Goal: Transaction & Acquisition: Purchase product/service

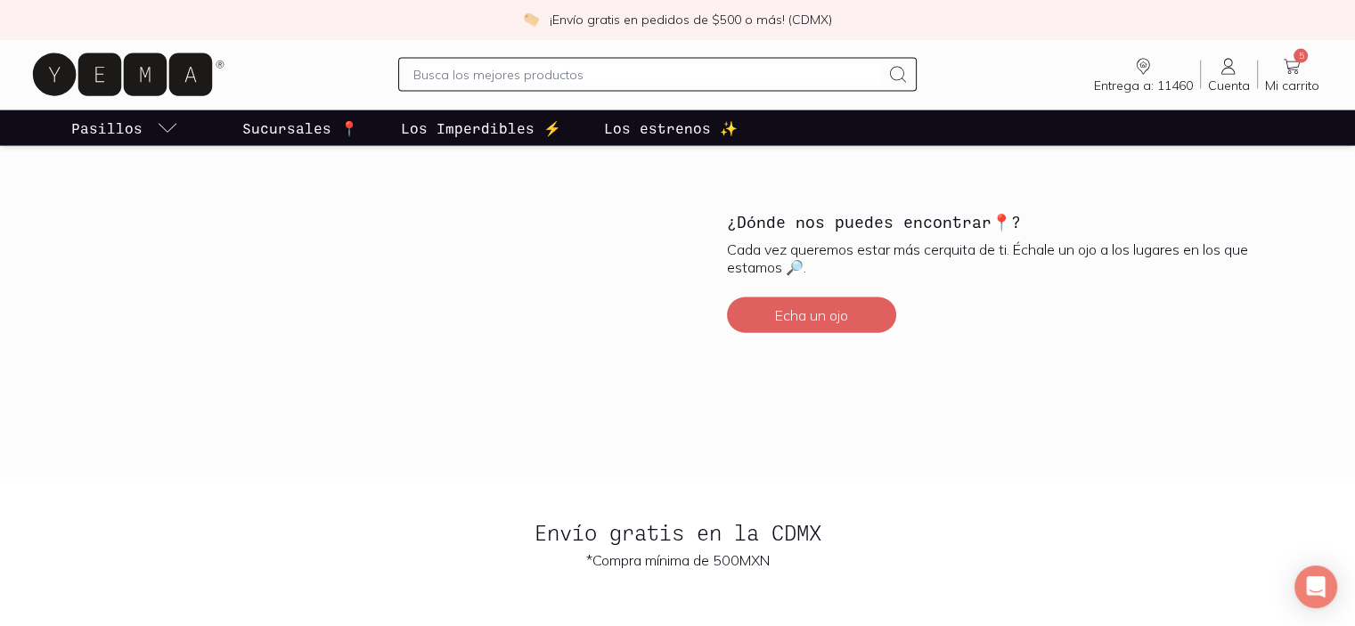
scroll to position [3919, 0]
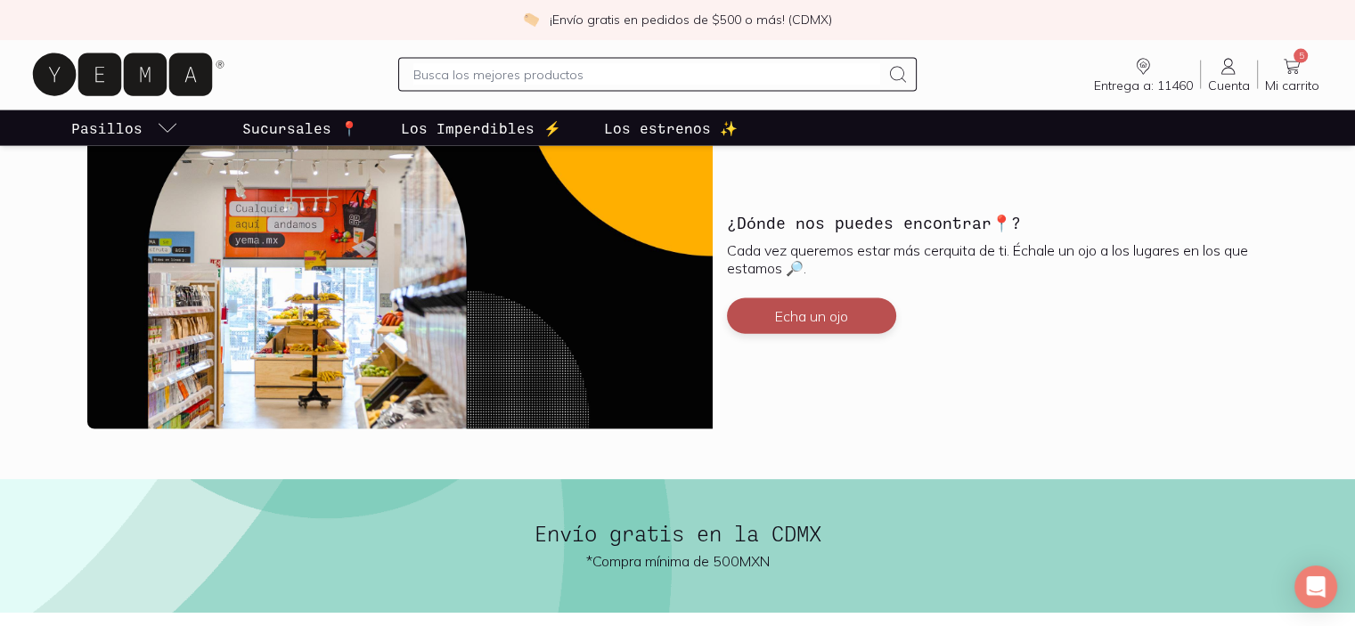
click at [804, 317] on button "Echa un ojo" at bounding box center [811, 316] width 169 height 36
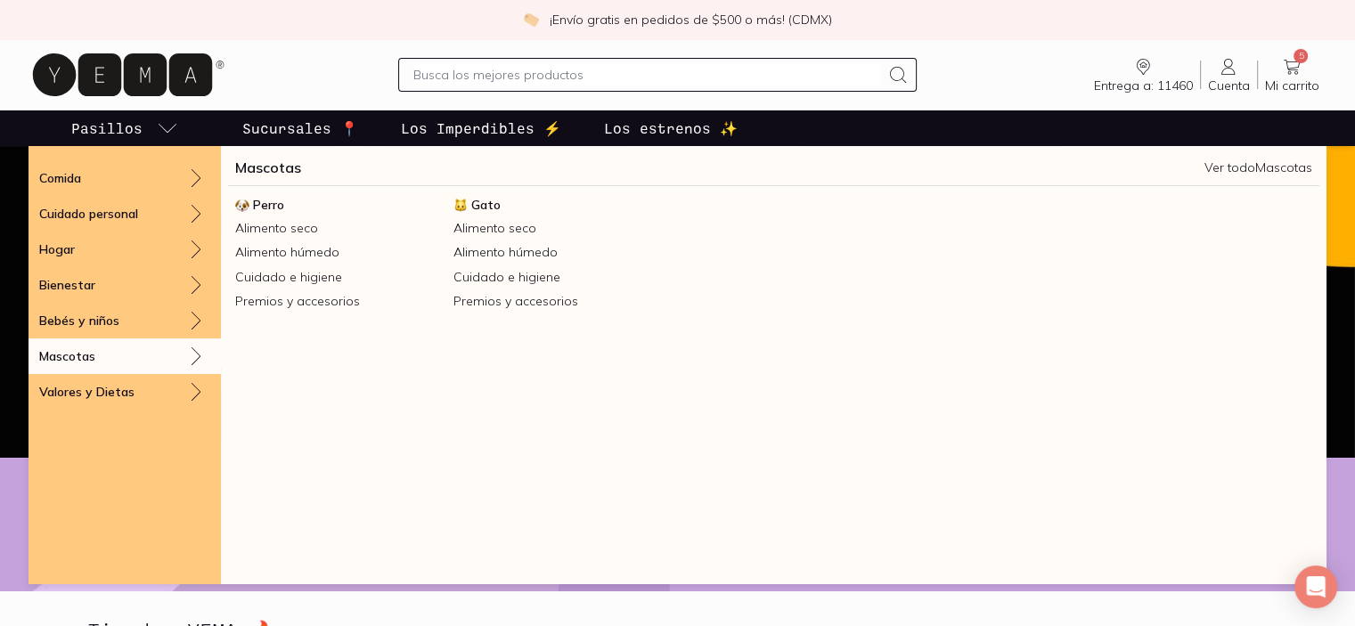
click at [150, 360] on div "Mascotas" at bounding box center [125, 356] width 192 height 36
click at [477, 200] on span "Gato" at bounding box center [485, 205] width 29 height 16
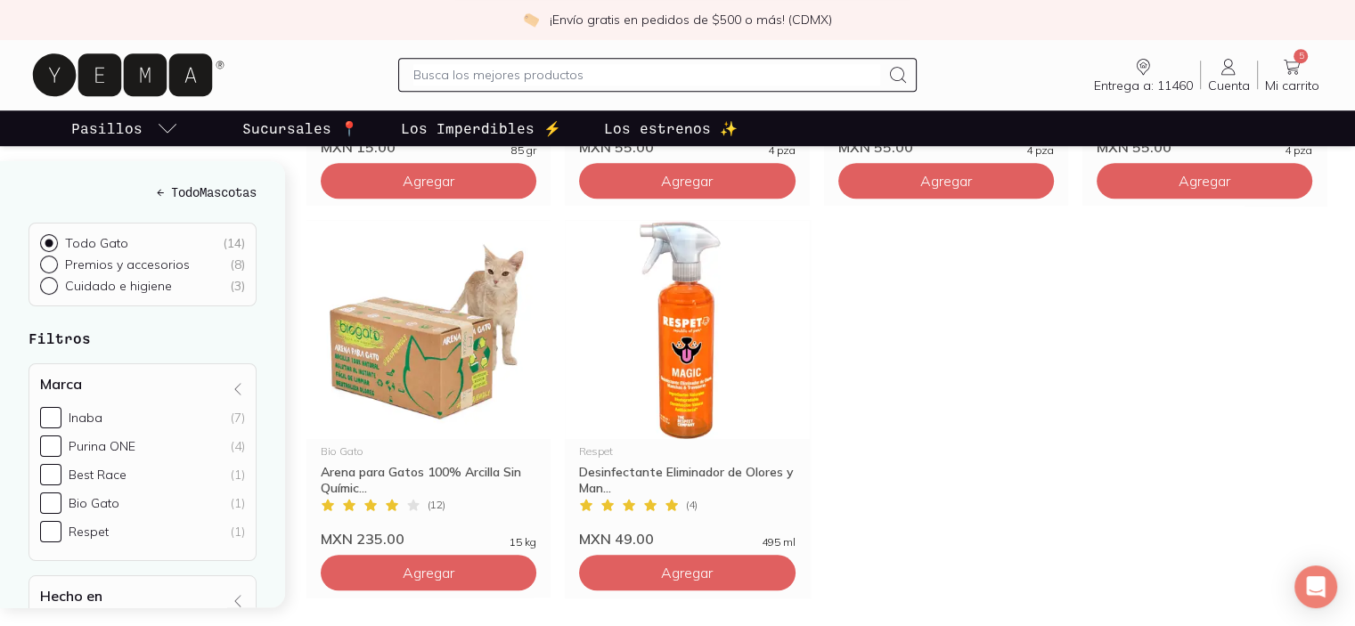
scroll to position [1336, 0]
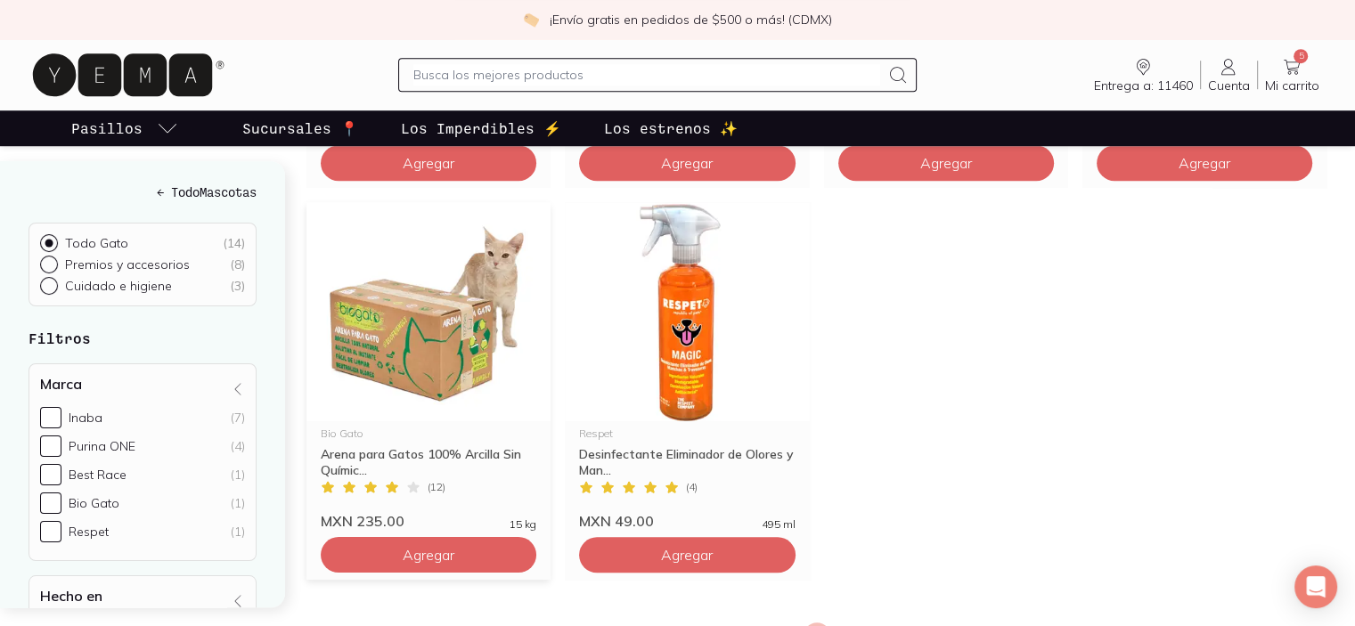
click at [408, 338] on img at bounding box center [428, 311] width 244 height 219
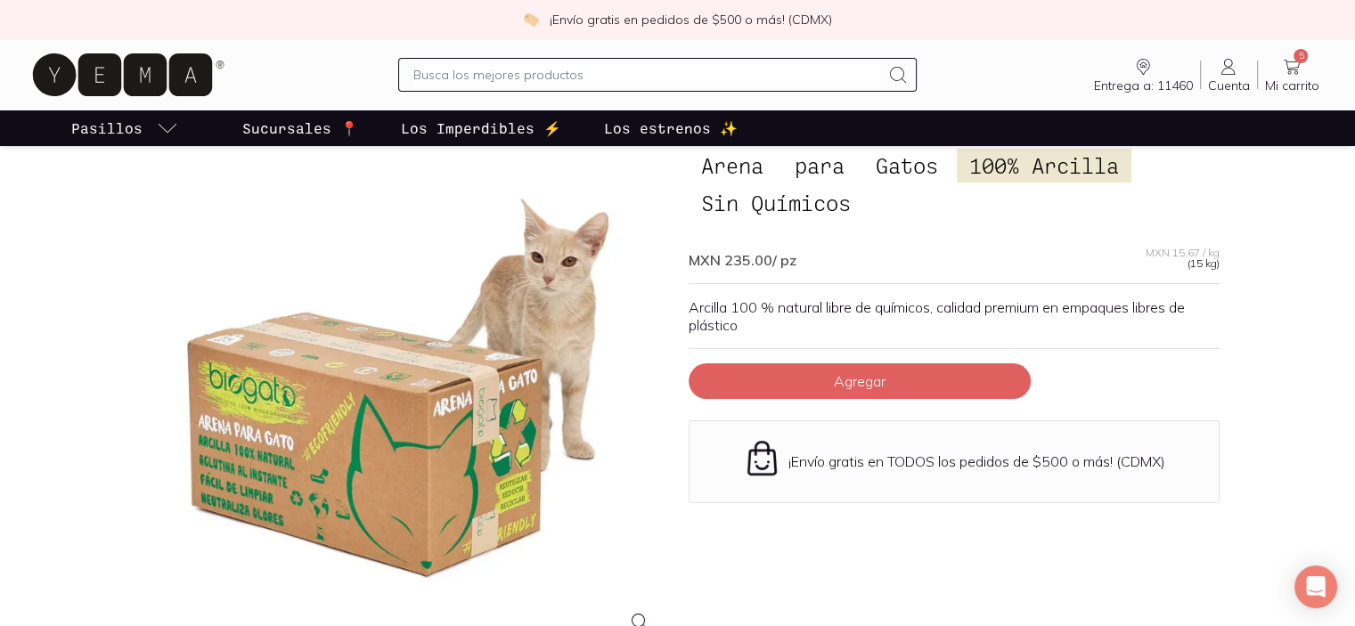
scroll to position [445, 0]
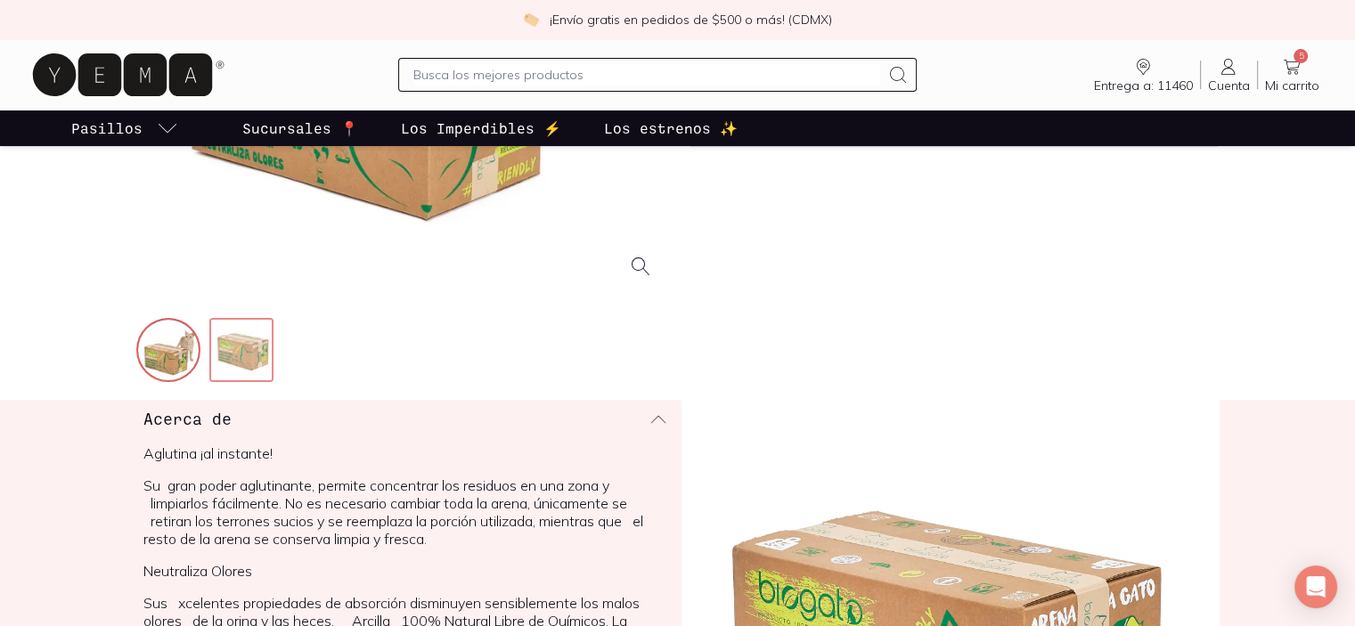
click at [256, 352] on img at bounding box center [243, 352] width 64 height 64
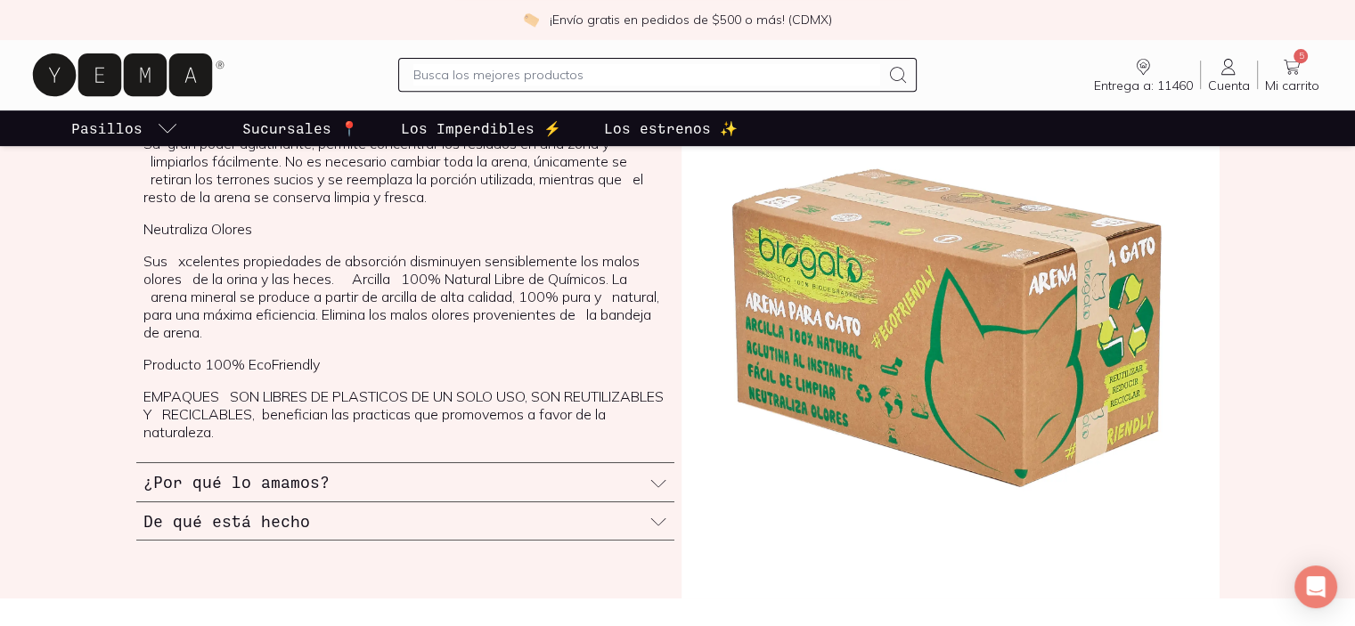
scroll to position [802, 0]
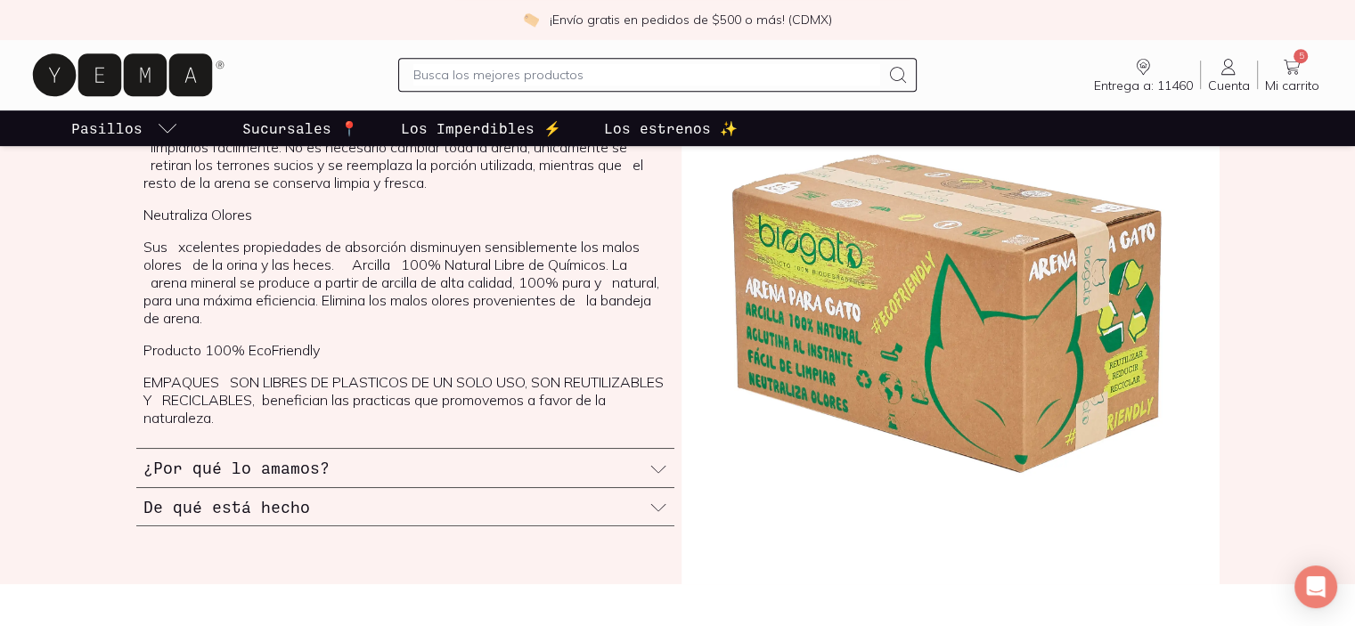
click at [445, 500] on div "De qué está hecho" at bounding box center [405, 507] width 538 height 38
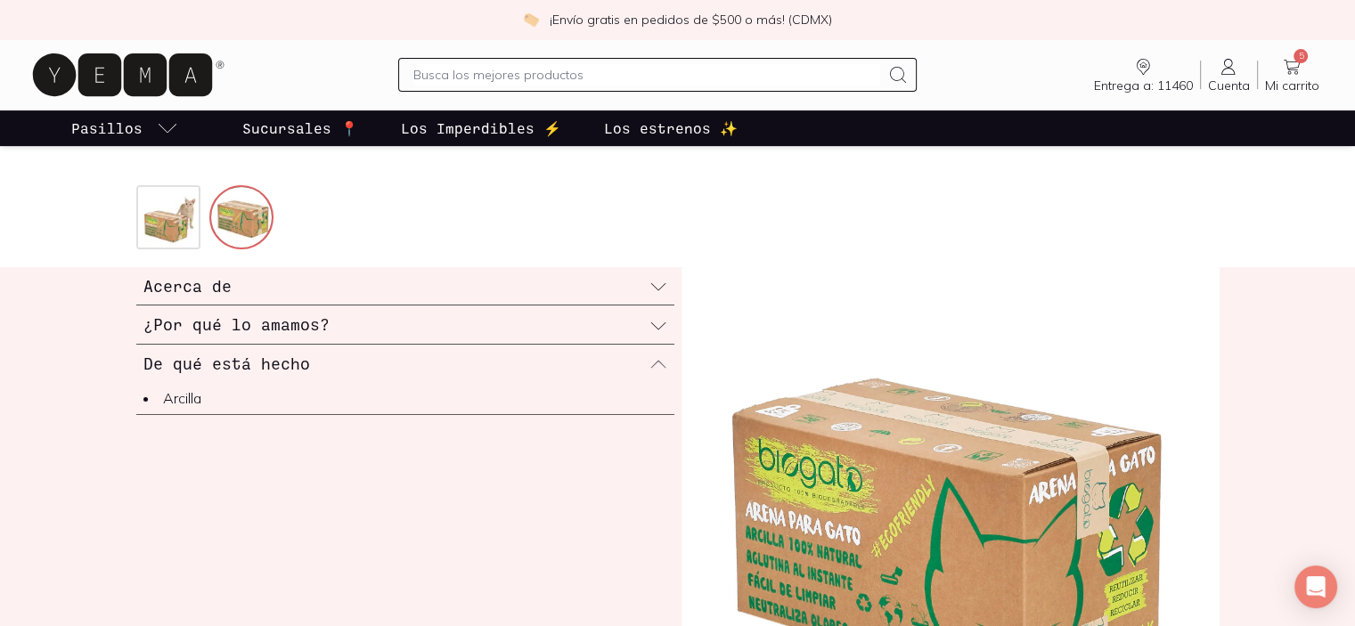
scroll to position [534, 0]
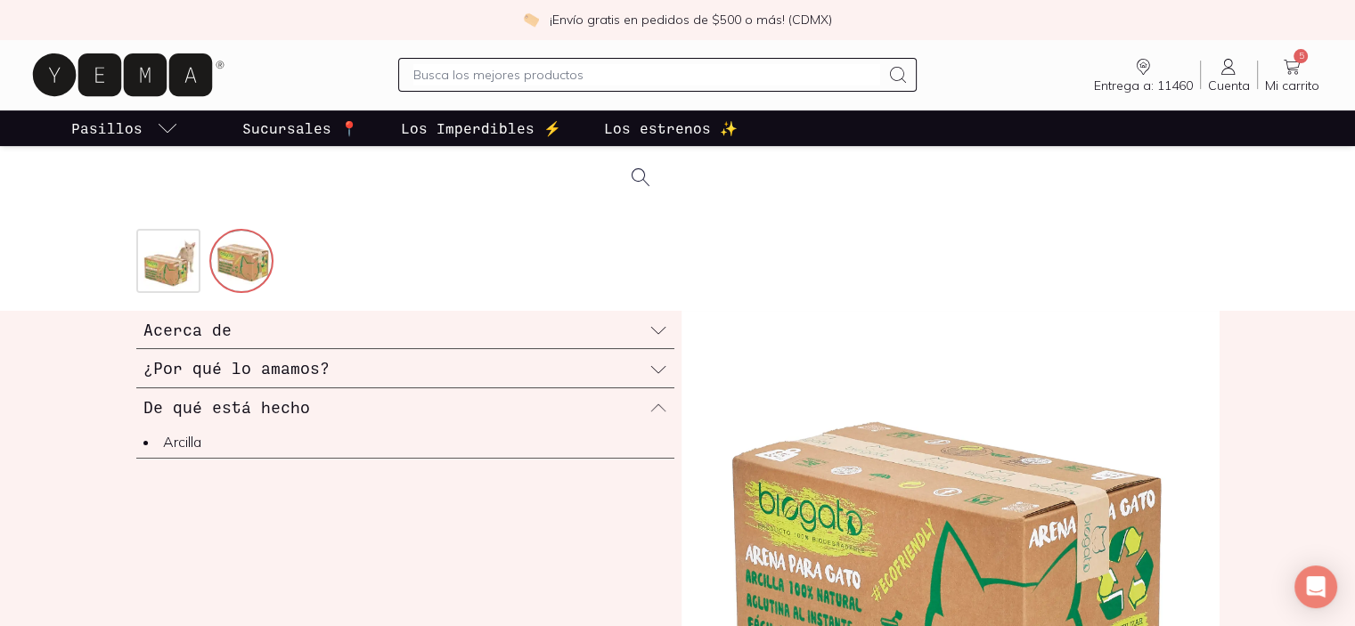
click at [447, 366] on div "¿Por qué lo amamos?" at bounding box center [405, 368] width 538 height 38
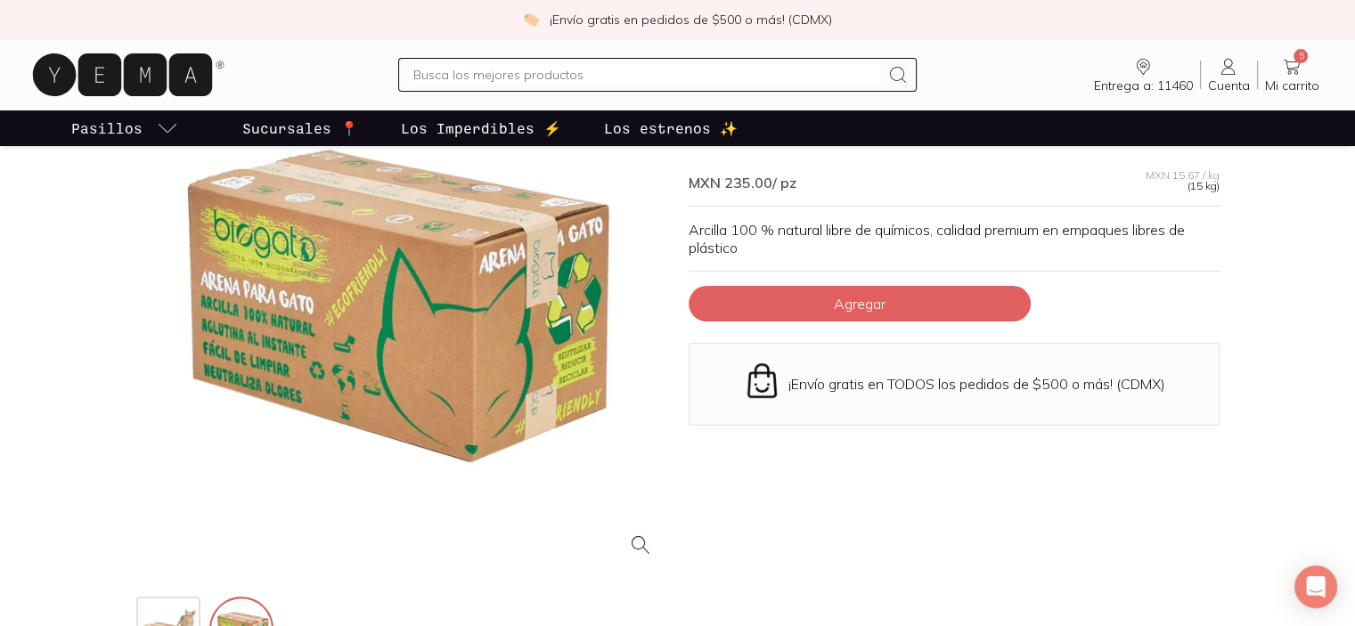
scroll to position [0, 0]
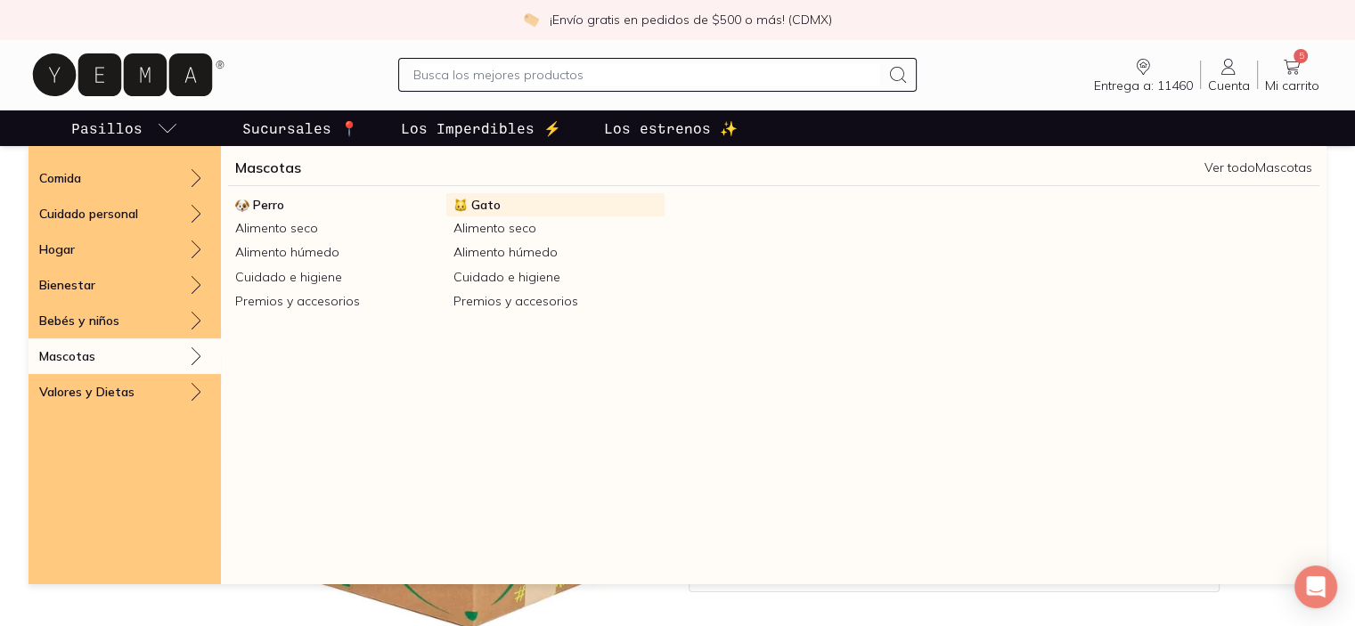
click at [481, 202] on span "Gato" at bounding box center [485, 205] width 29 height 16
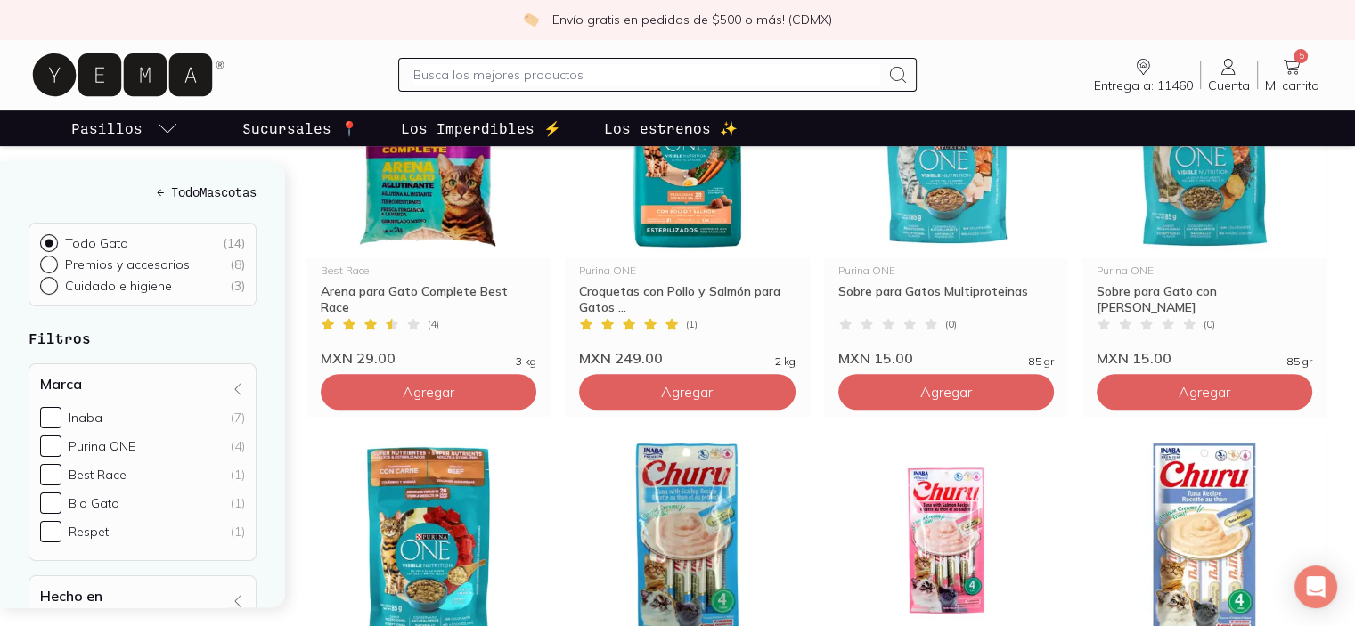
scroll to position [356, 0]
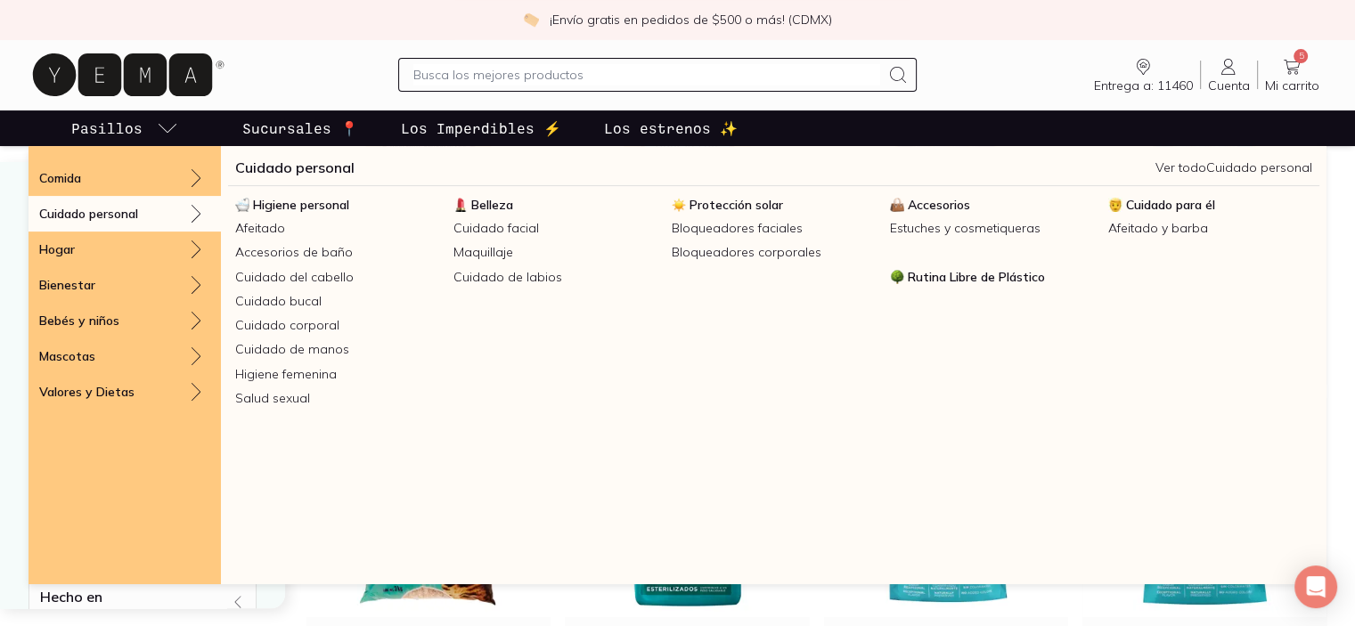
click at [723, 204] on span "Protección solar" at bounding box center [736, 205] width 94 height 16
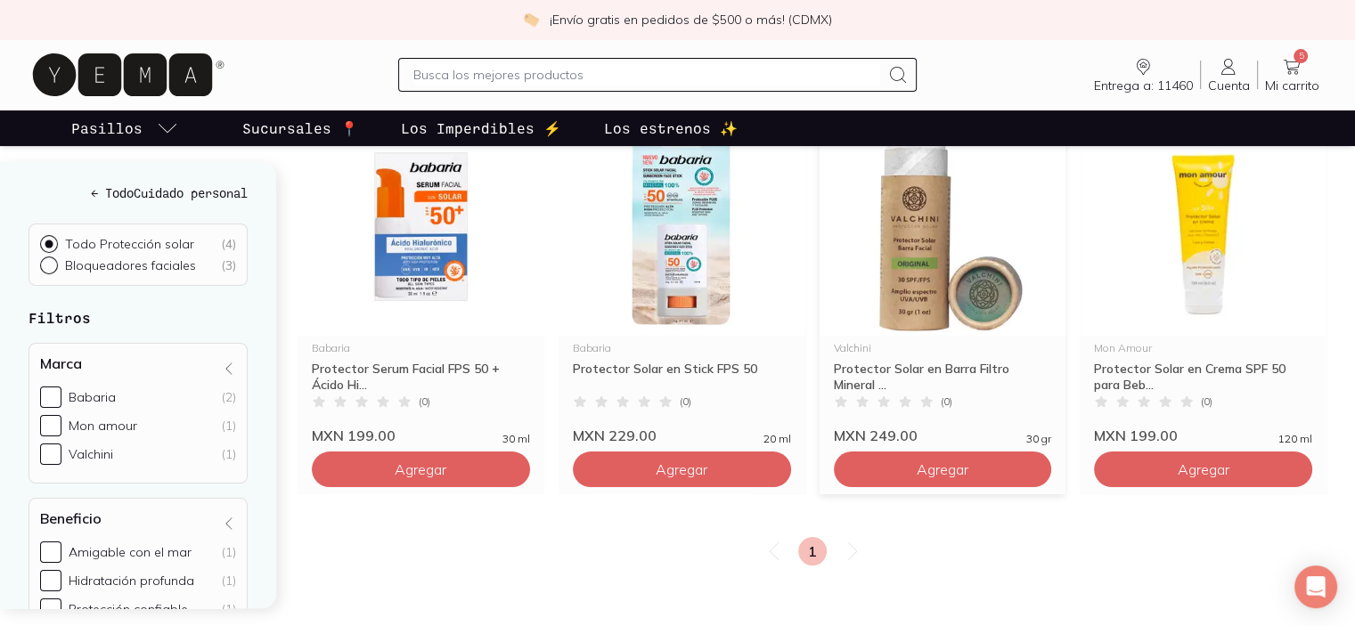
scroll to position [267, 0]
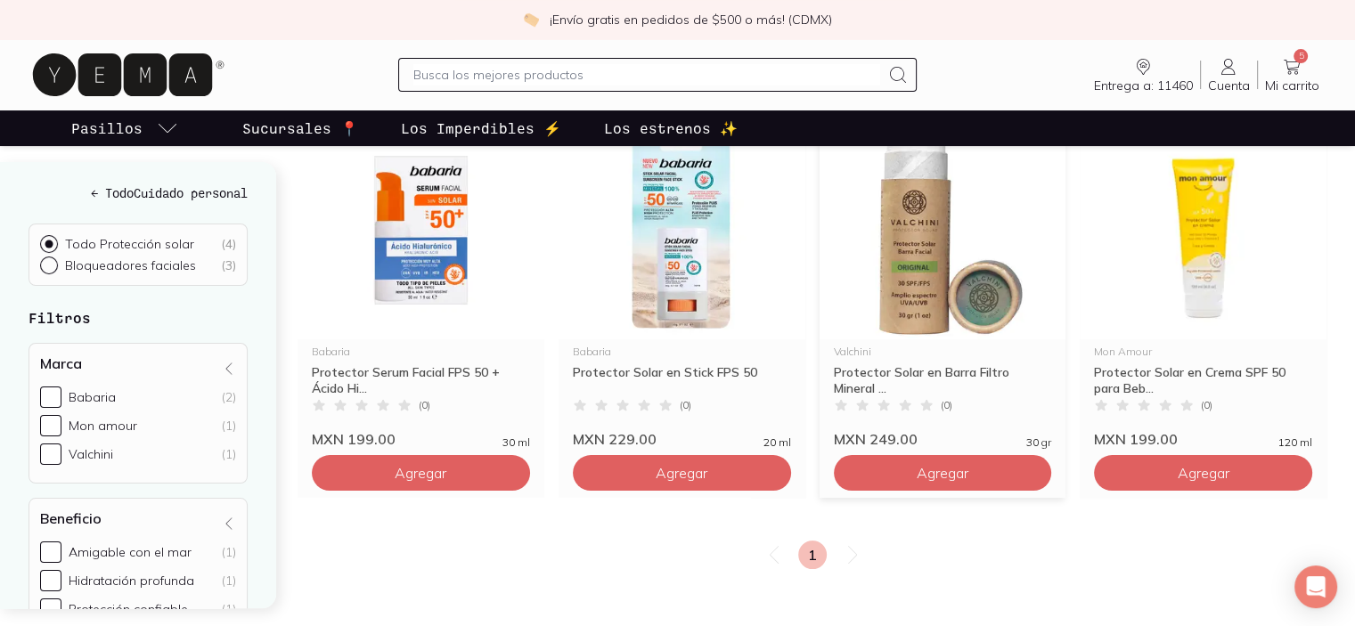
click at [893, 271] on img at bounding box center [942, 229] width 247 height 219
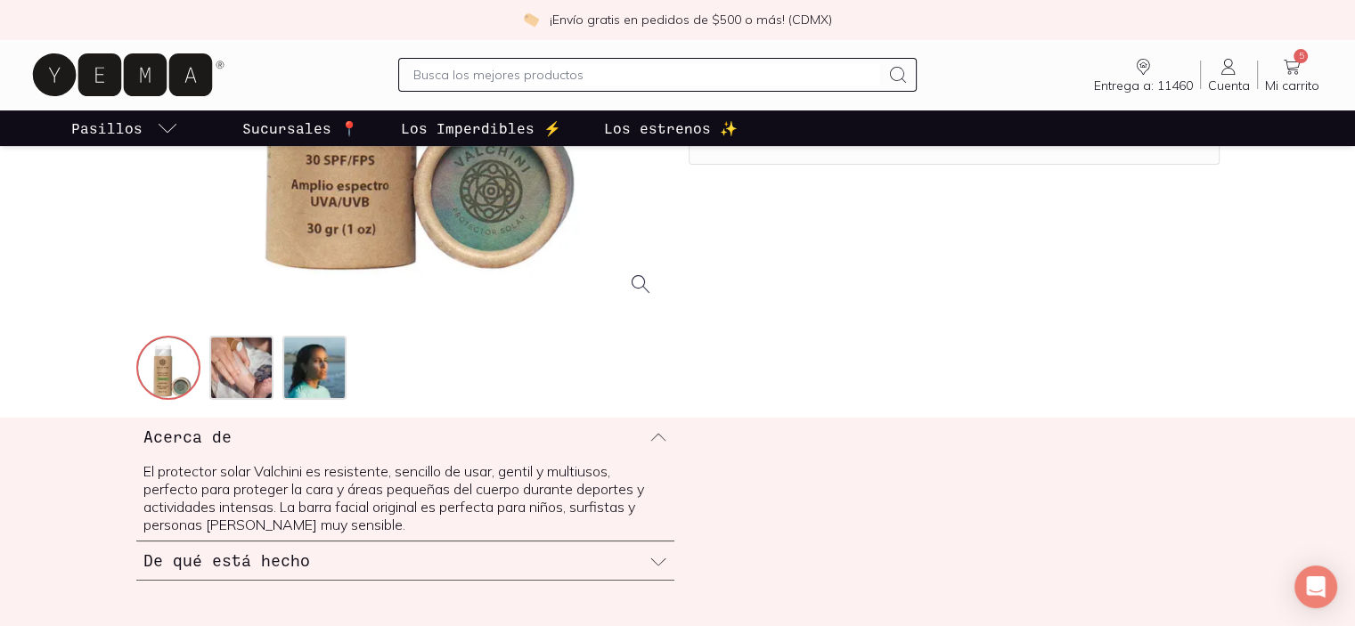
scroll to position [445, 0]
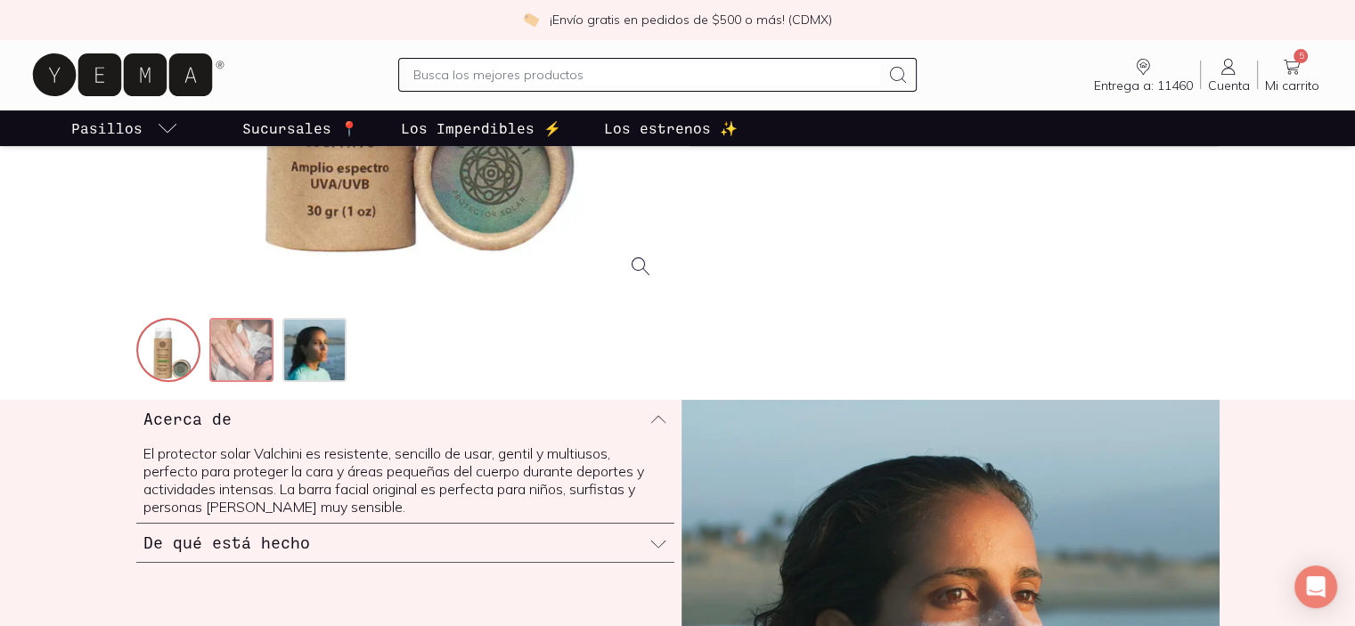
click at [236, 348] on img at bounding box center [243, 352] width 64 height 64
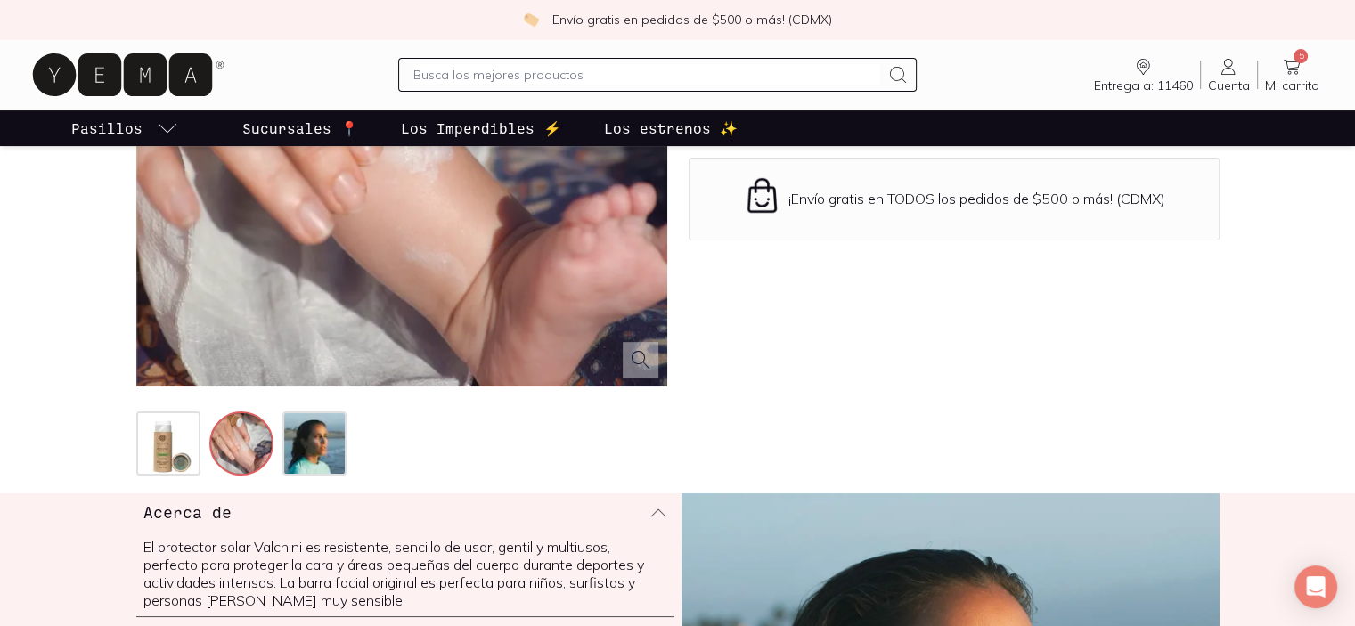
scroll to position [356, 0]
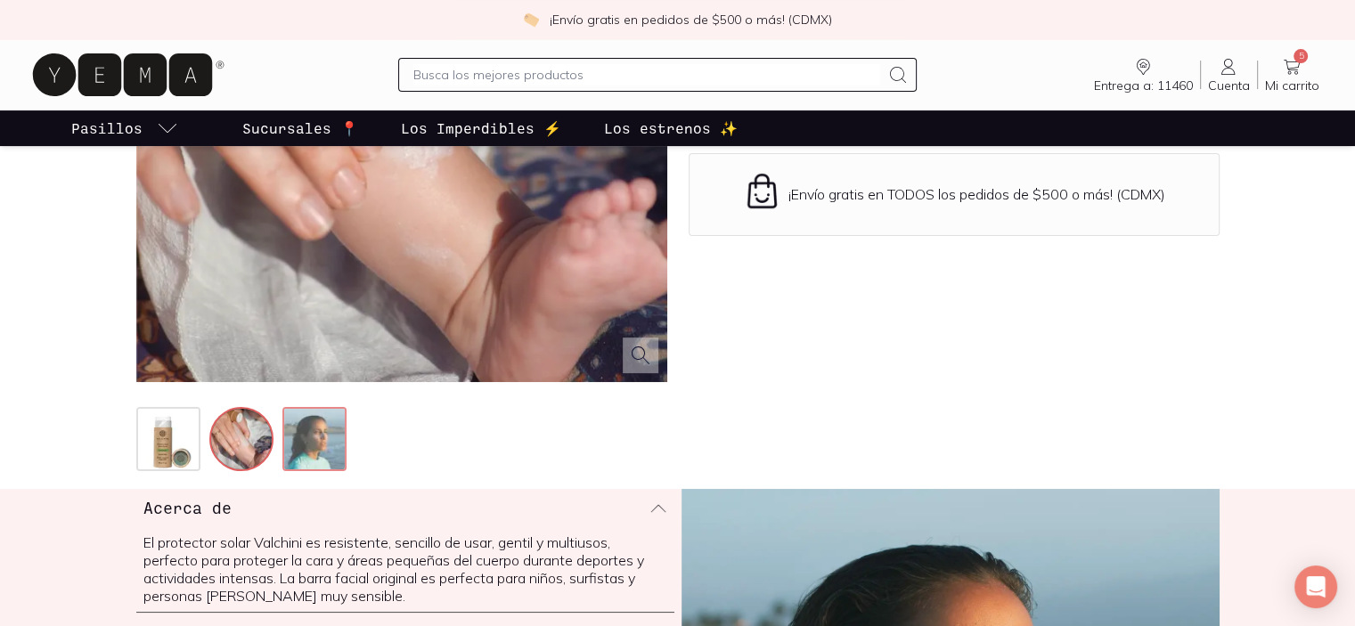
click at [342, 445] on img at bounding box center [316, 441] width 64 height 64
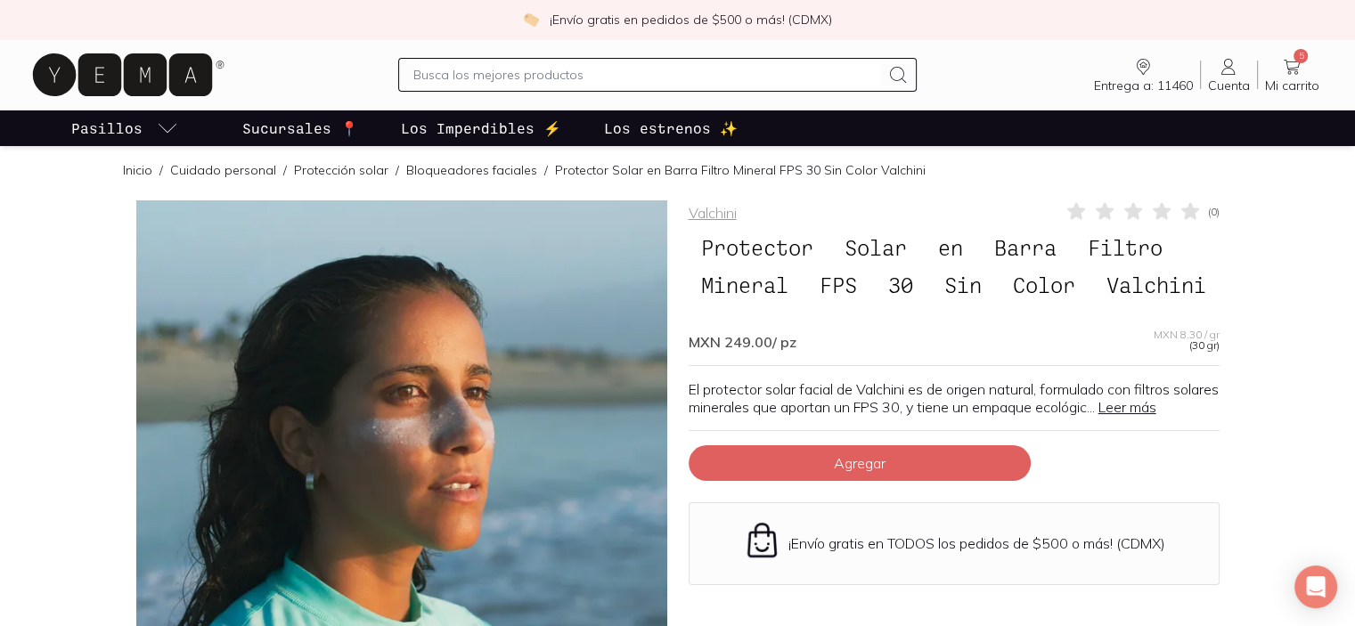
scroll to position [0, 0]
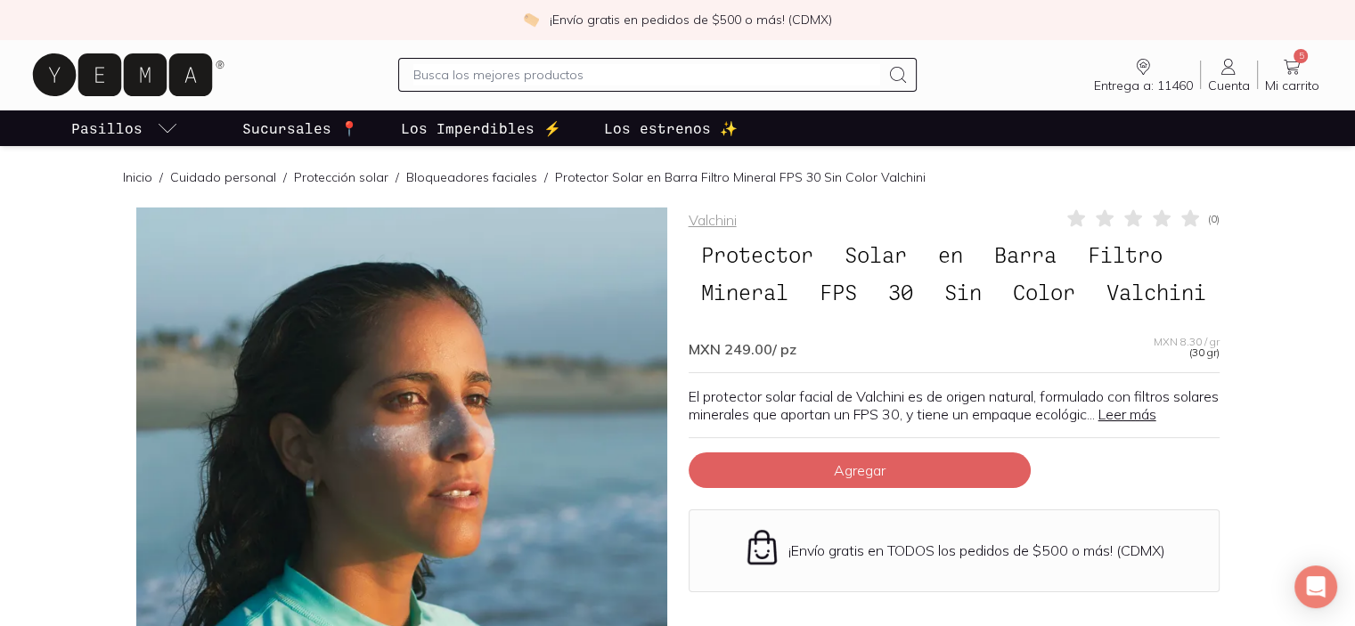
click at [420, 177] on link "Bloqueadores faciales" at bounding box center [471, 177] width 131 height 16
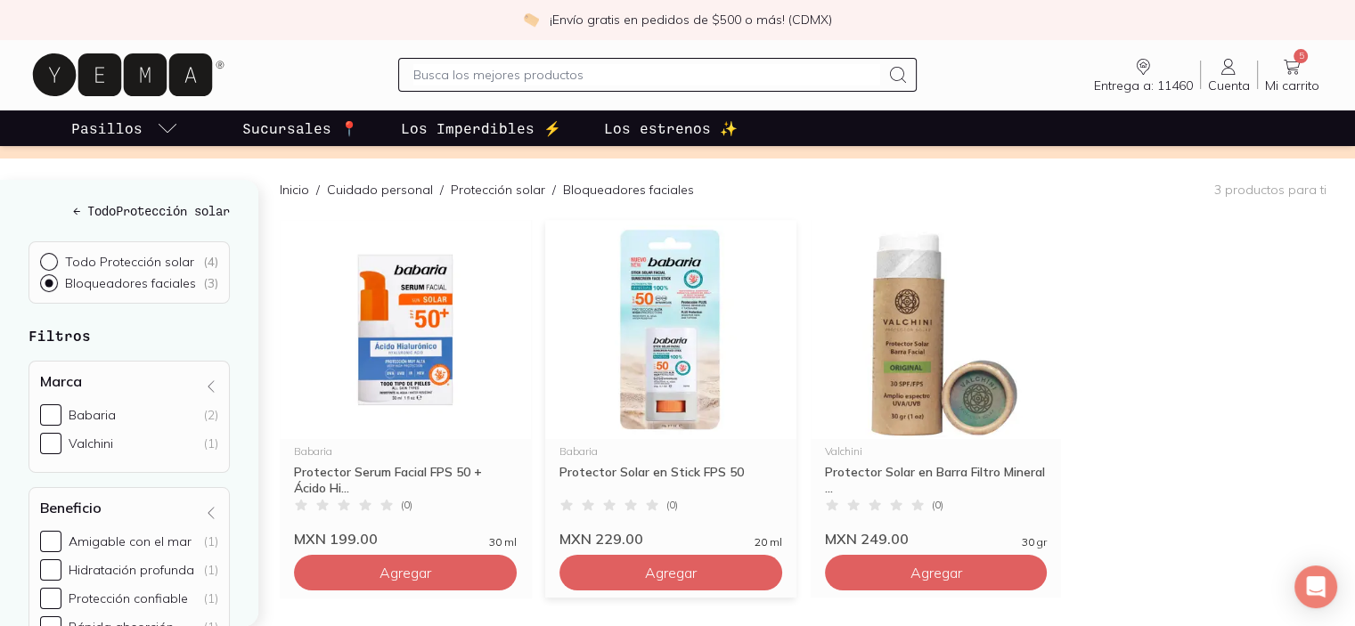
scroll to position [178, 0]
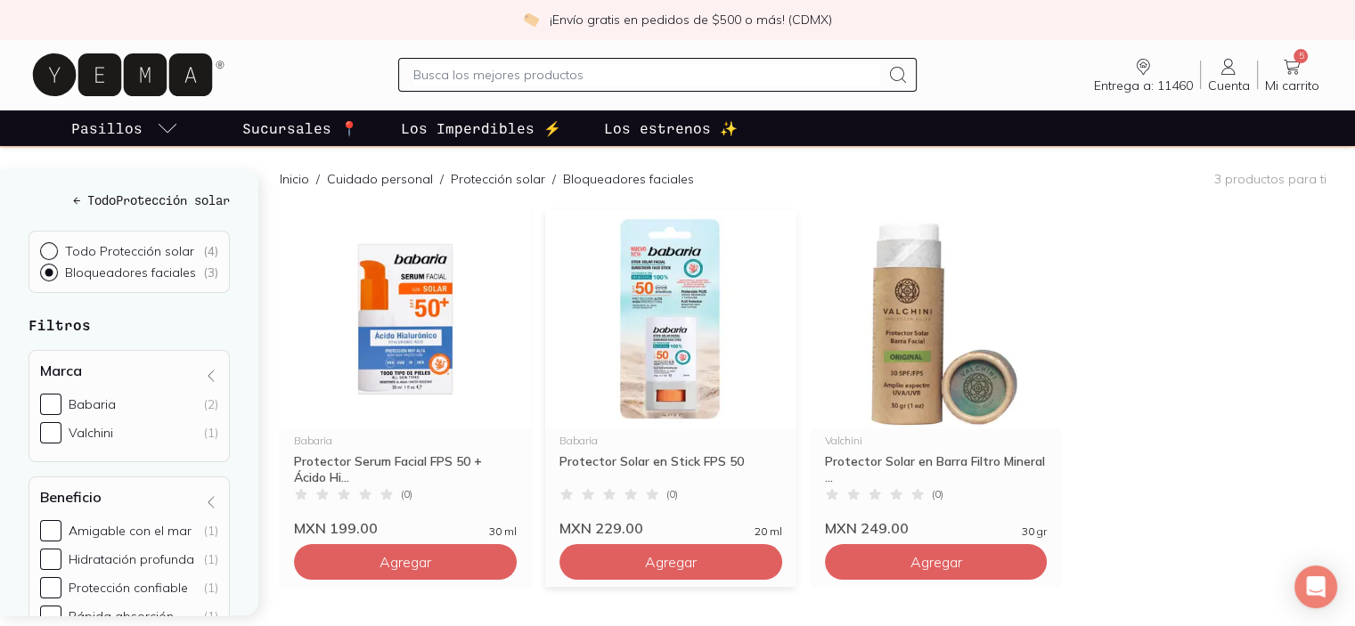
click at [672, 321] on img at bounding box center [670, 318] width 251 height 219
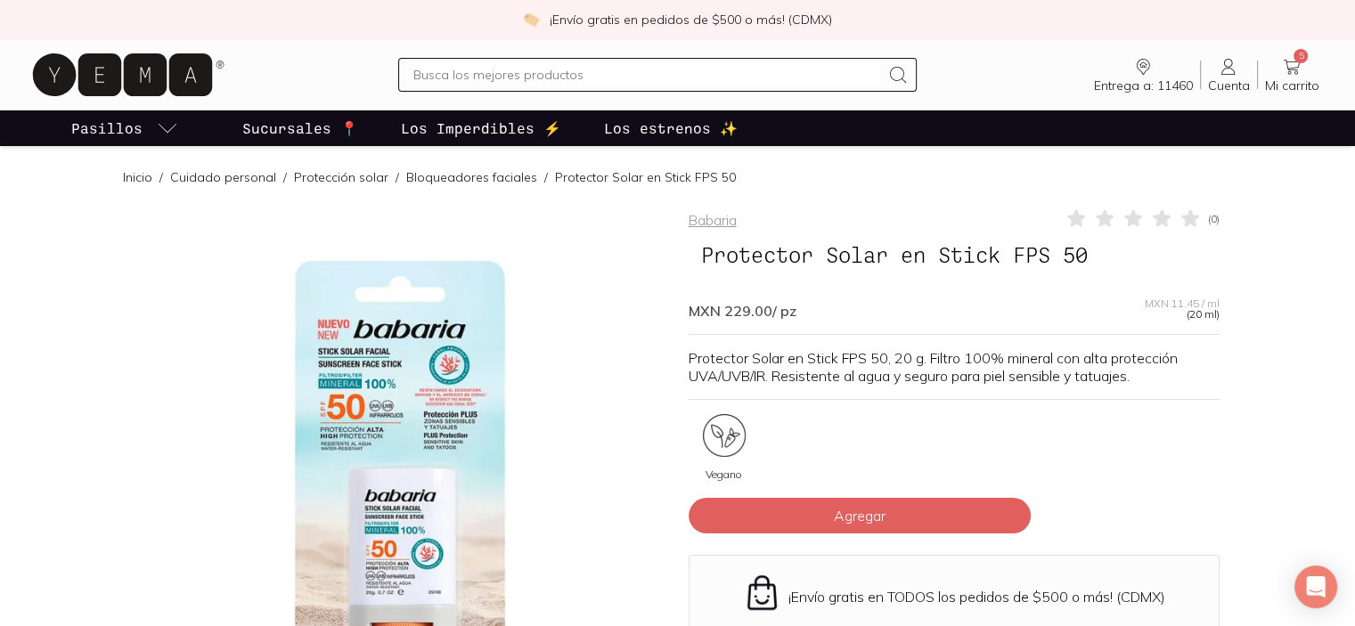
click at [223, 174] on link "Cuidado personal" at bounding box center [223, 177] width 106 height 16
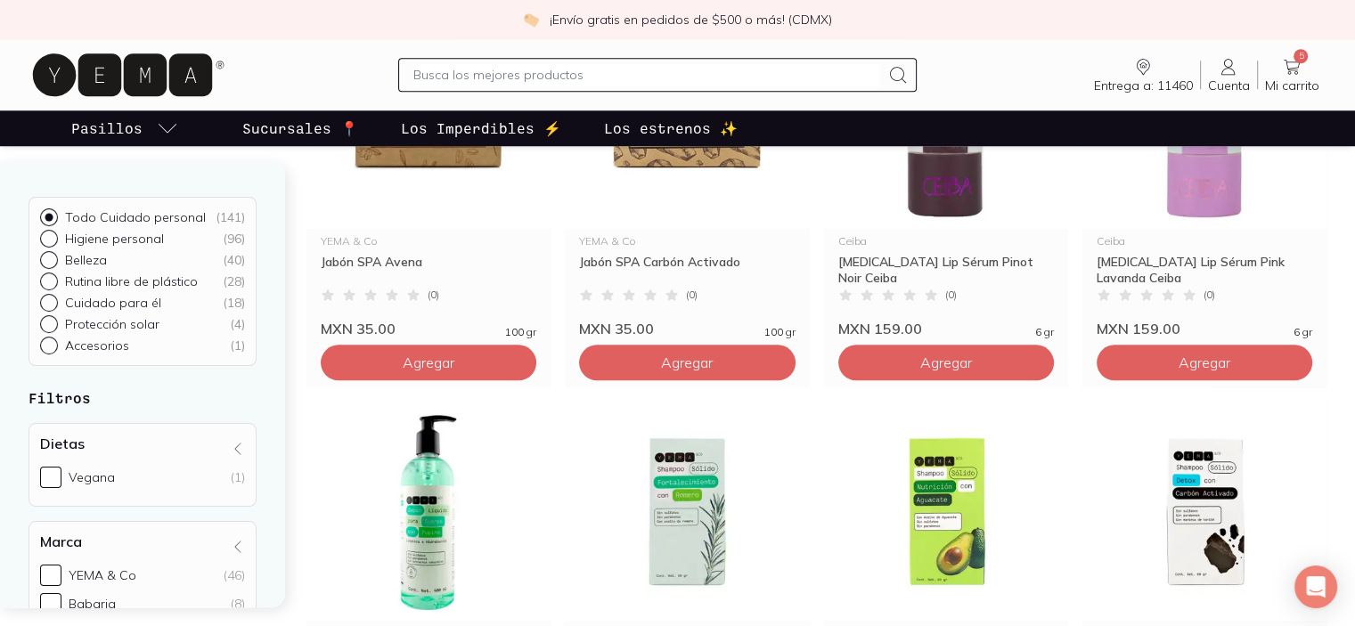
scroll to position [1782, 0]
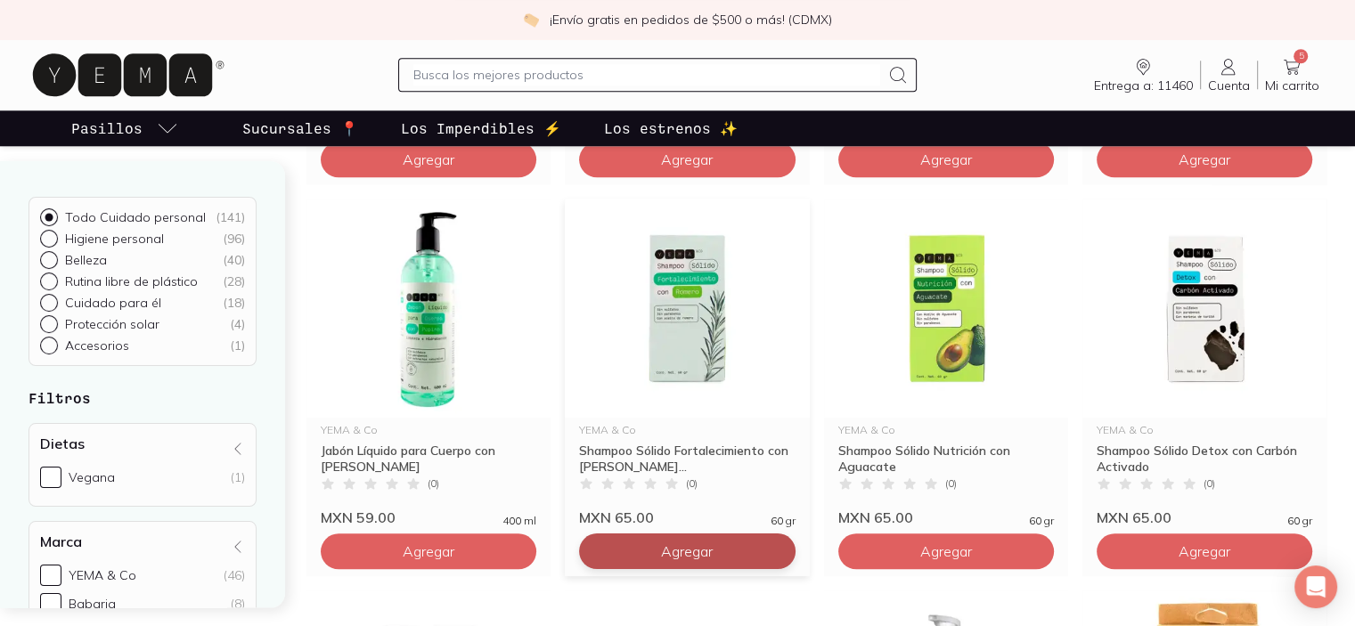
click at [721, 541] on button "Agregar" at bounding box center [687, 552] width 216 height 36
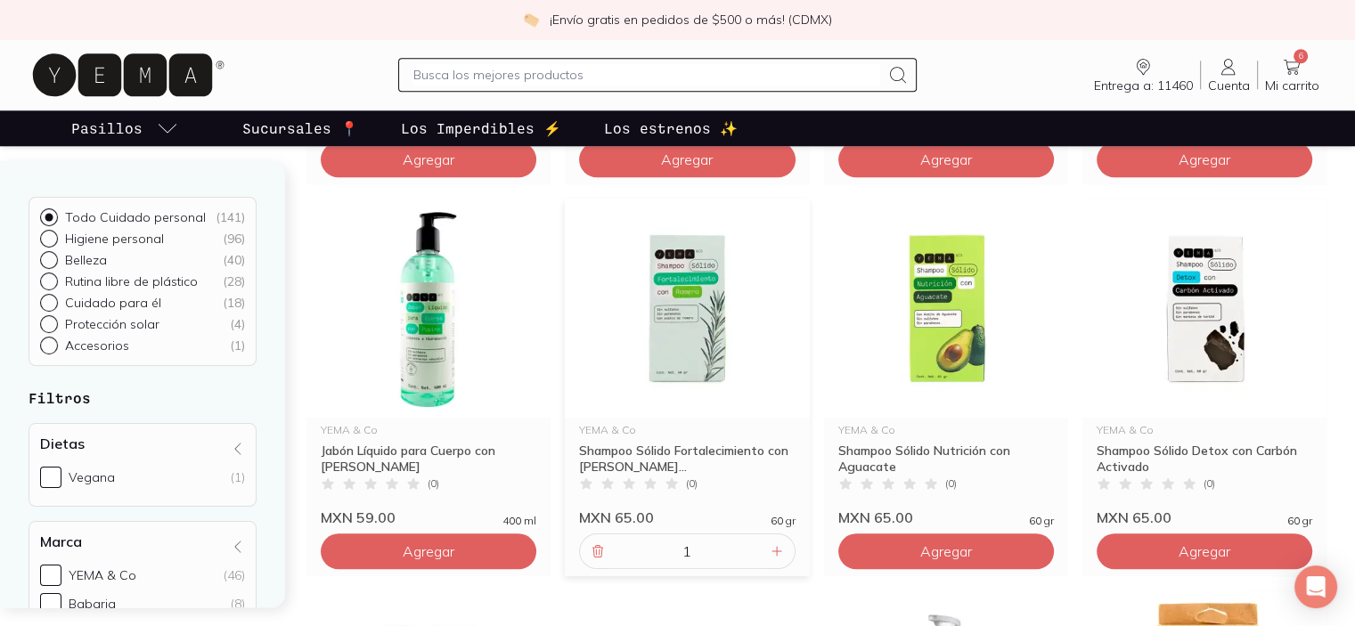
click at [692, 331] on img at bounding box center [687, 308] width 244 height 219
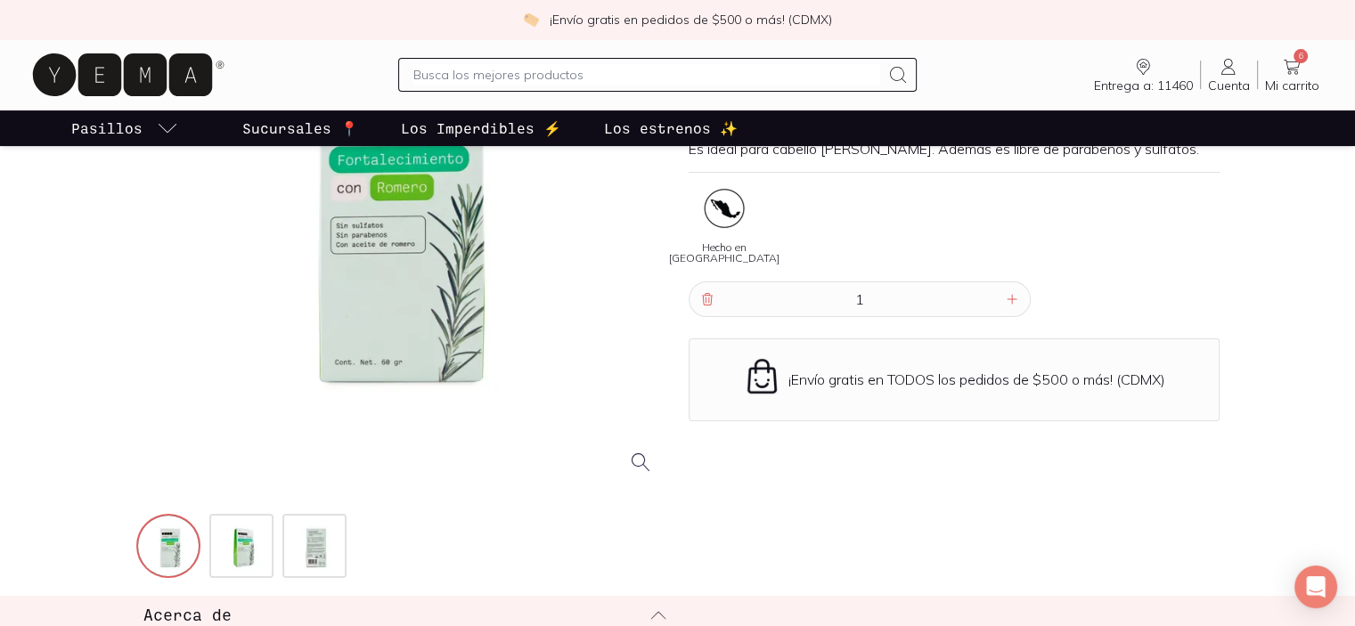
scroll to position [445, 0]
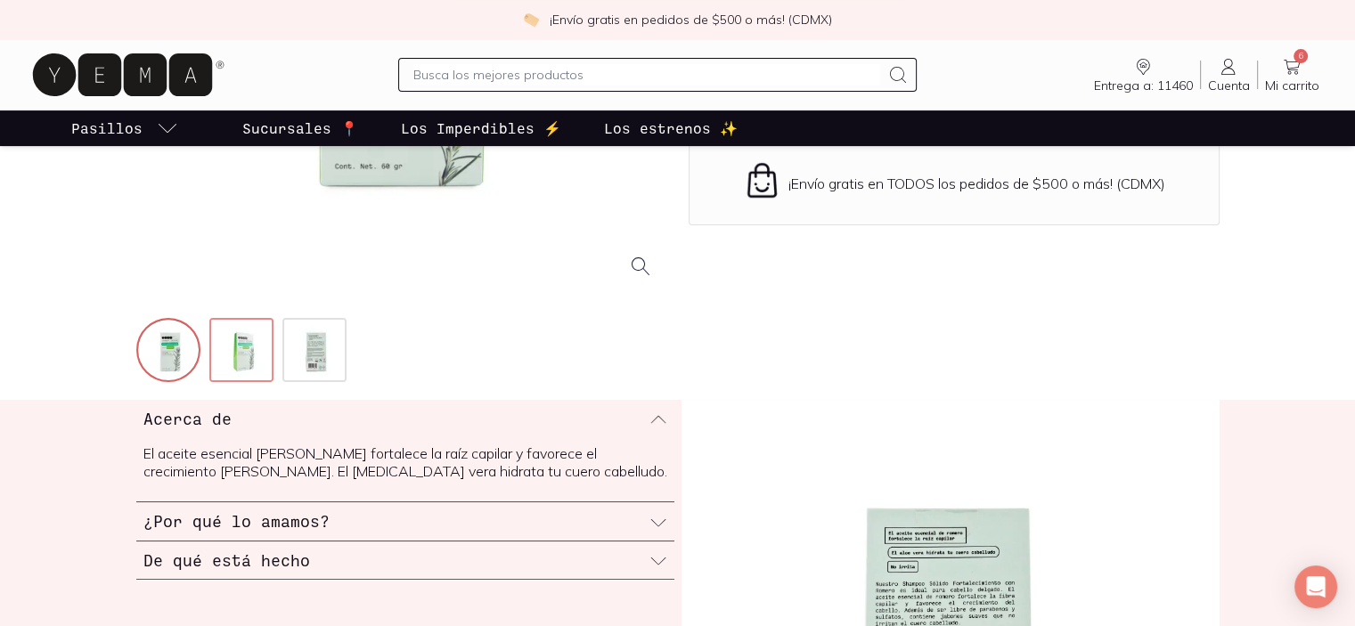
click at [232, 349] on img at bounding box center [243, 352] width 64 height 64
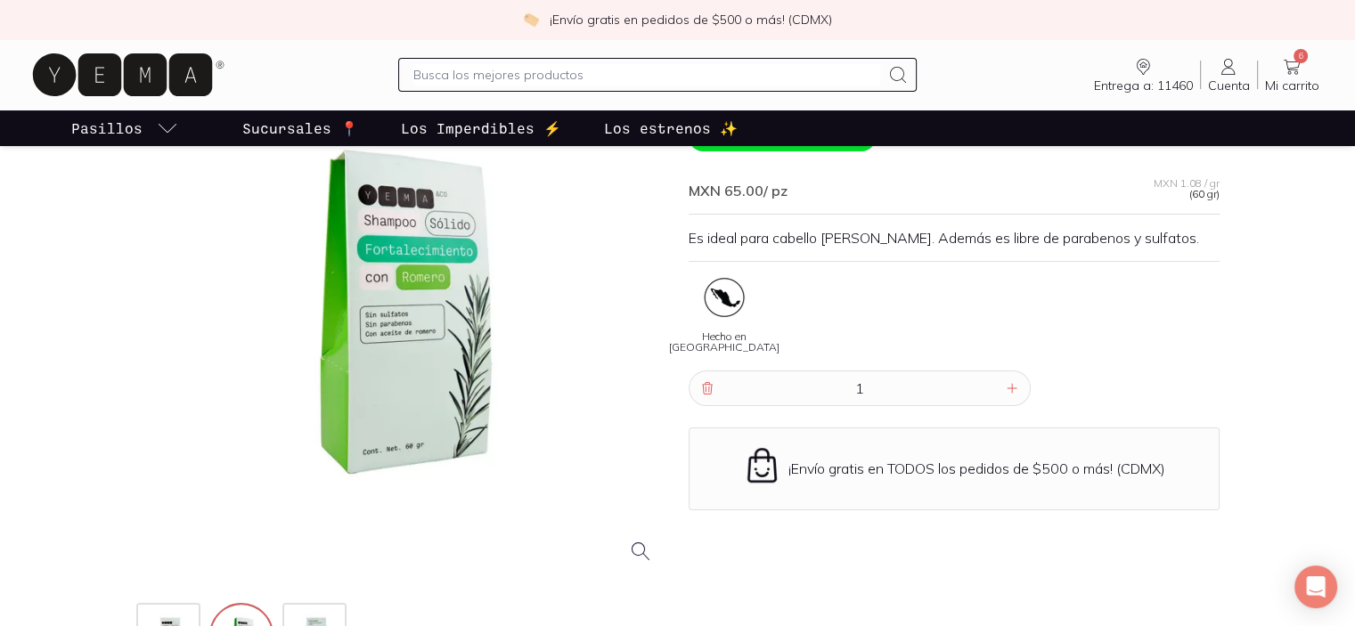
scroll to position [178, 0]
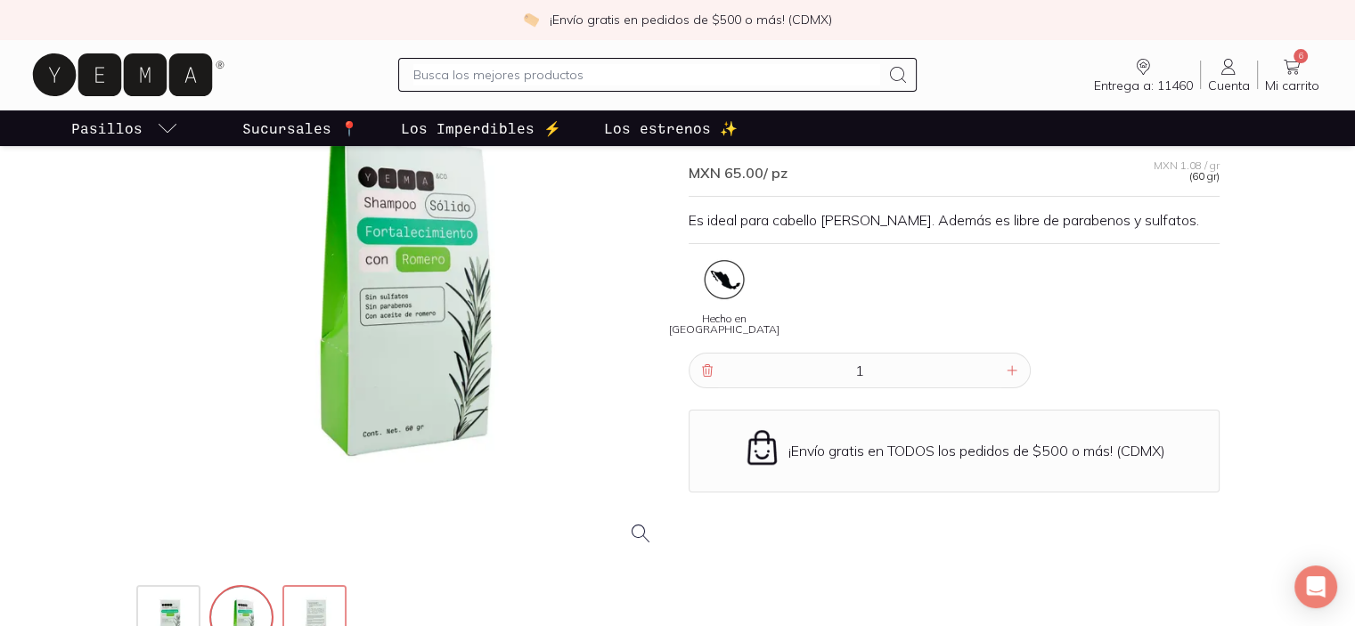
click at [331, 607] on img at bounding box center [316, 619] width 64 height 64
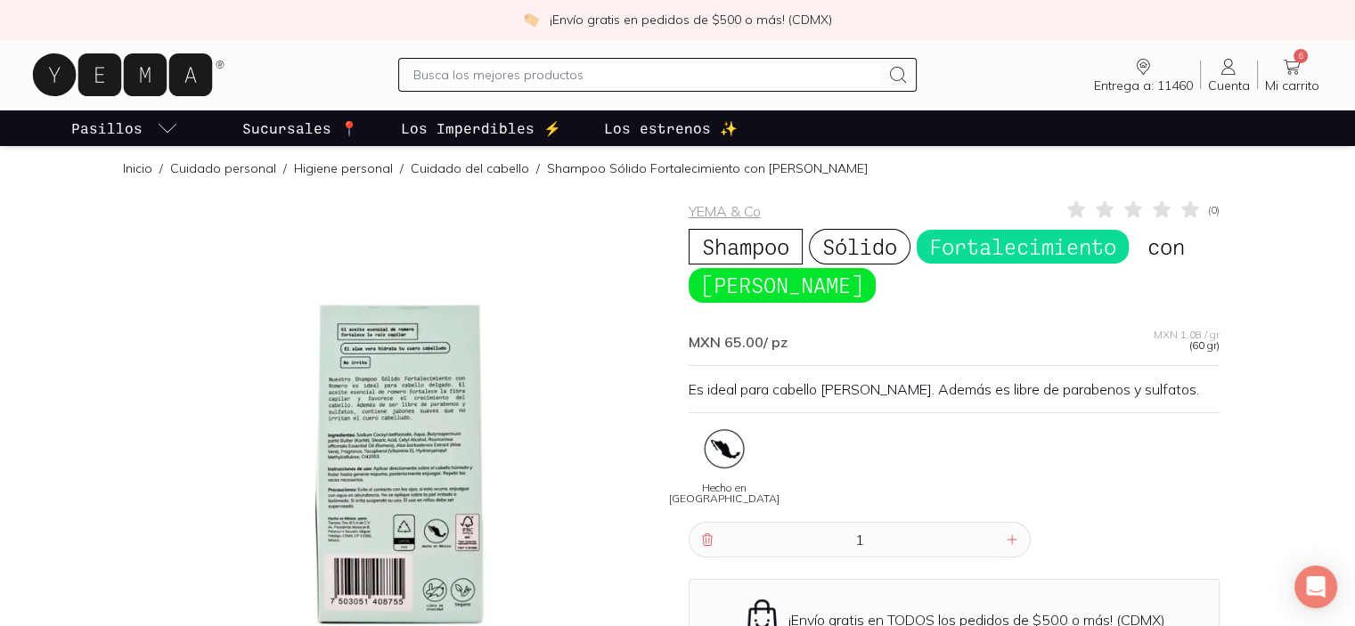
scroll to position [0, 0]
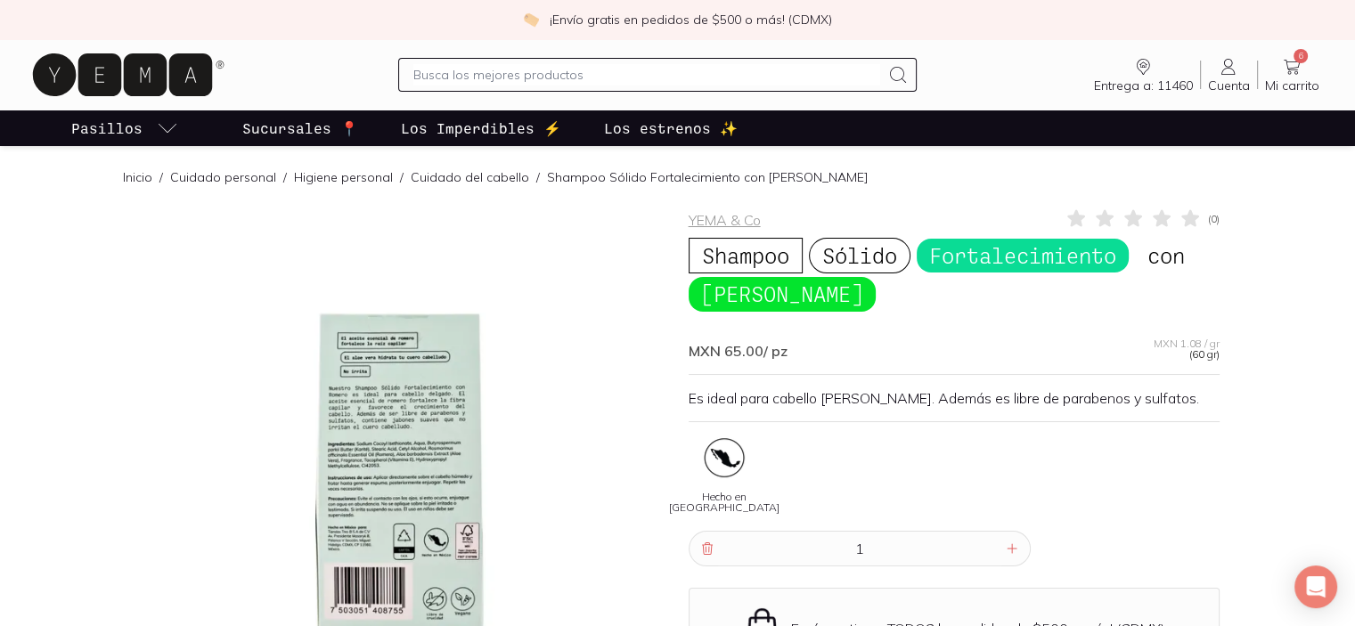
click at [342, 175] on link "Higiene personal" at bounding box center [343, 177] width 99 height 16
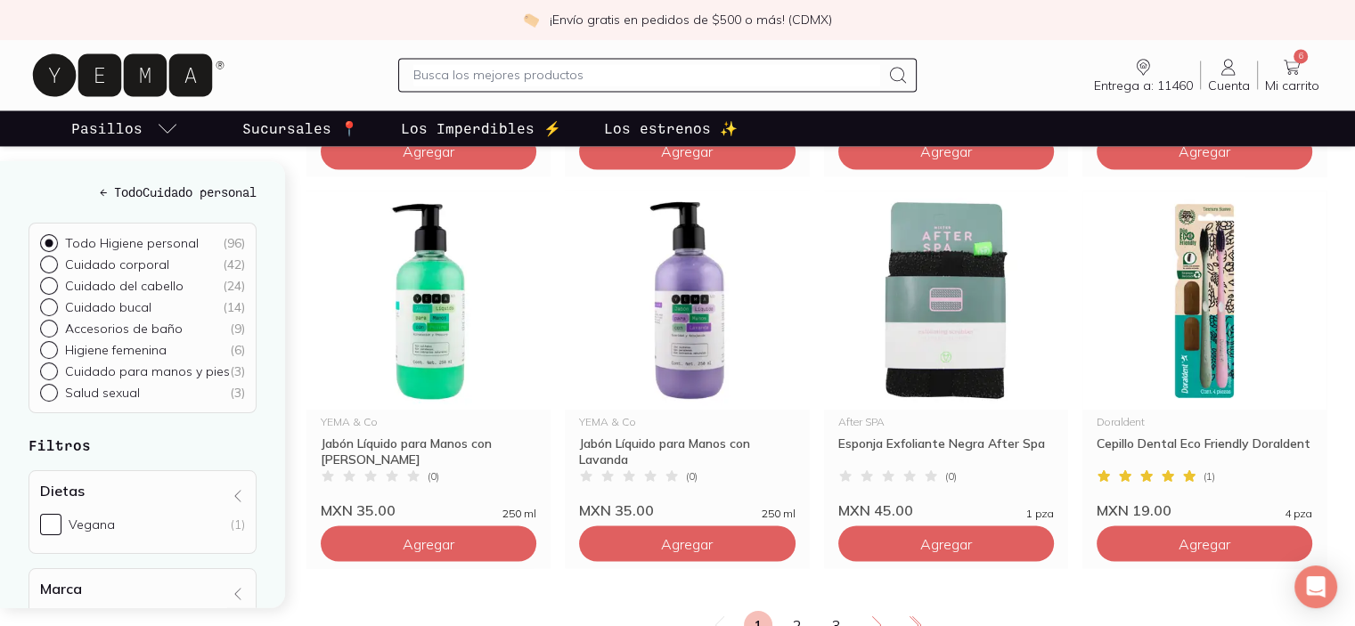
scroll to position [2939, 0]
click at [1199, 310] on img at bounding box center [1204, 301] width 244 height 219
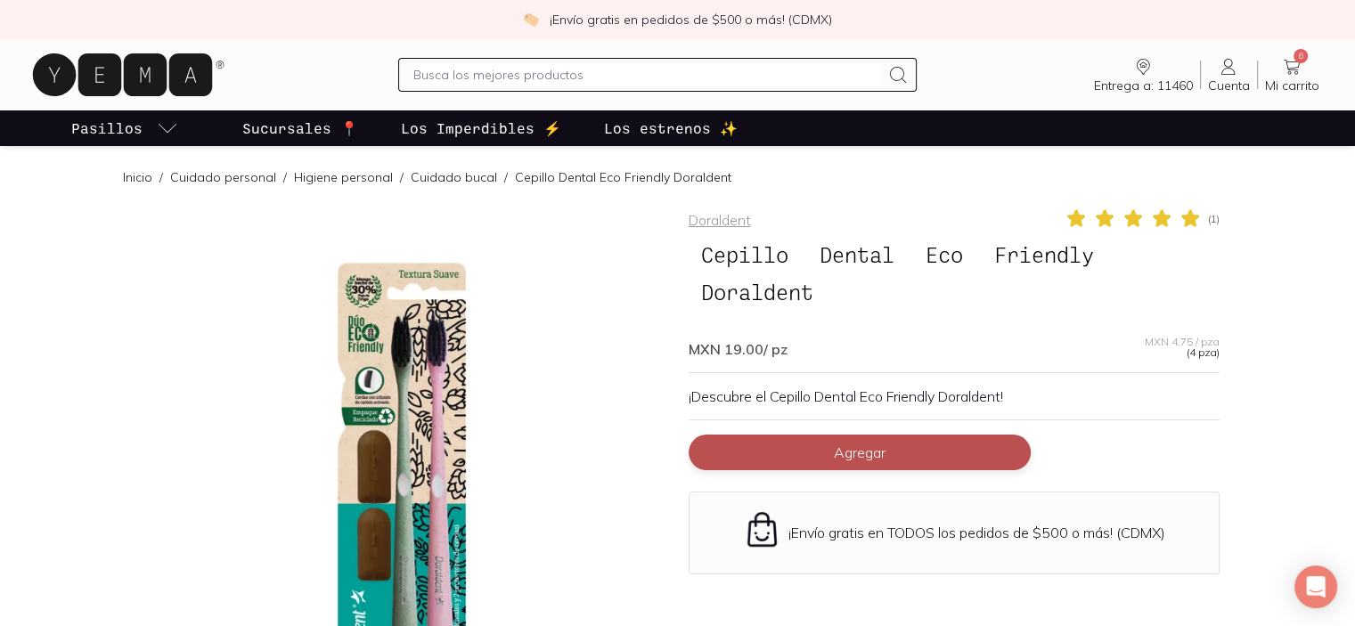
click at [876, 445] on span "Agregar" at bounding box center [860, 453] width 52 height 18
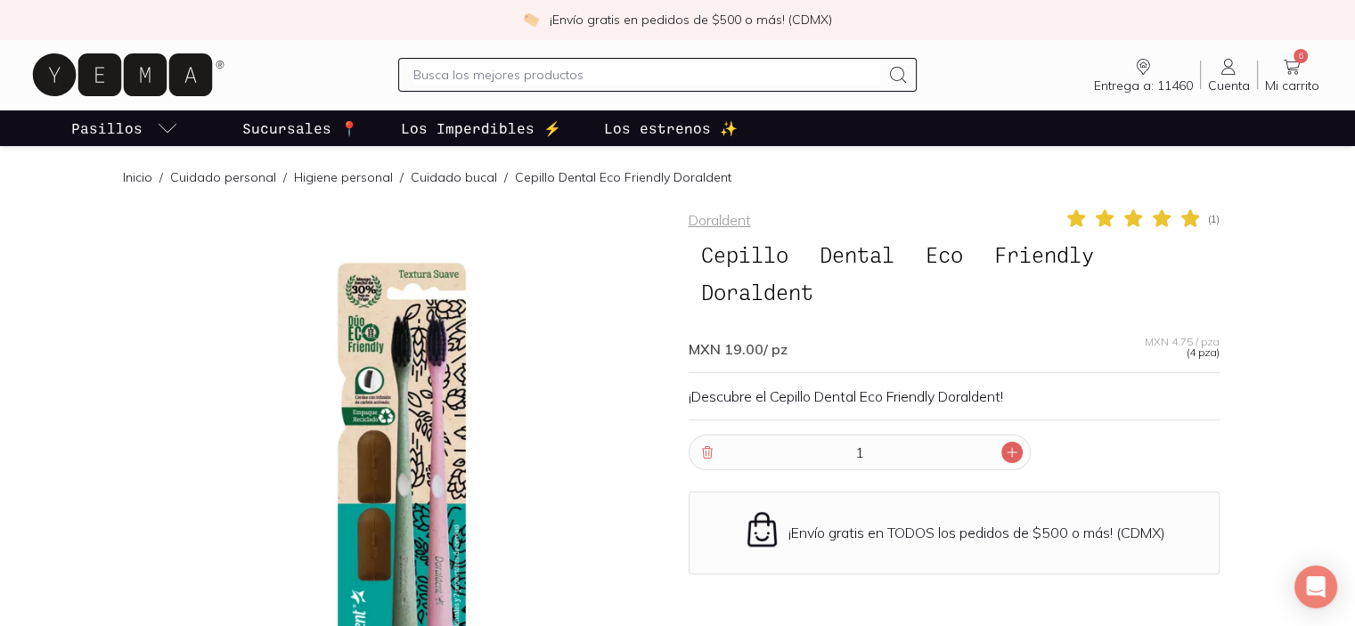
click at [1007, 445] on icon at bounding box center [1012, 452] width 14 height 14
type input "2"
click at [1301, 70] on icon at bounding box center [1291, 66] width 21 height 21
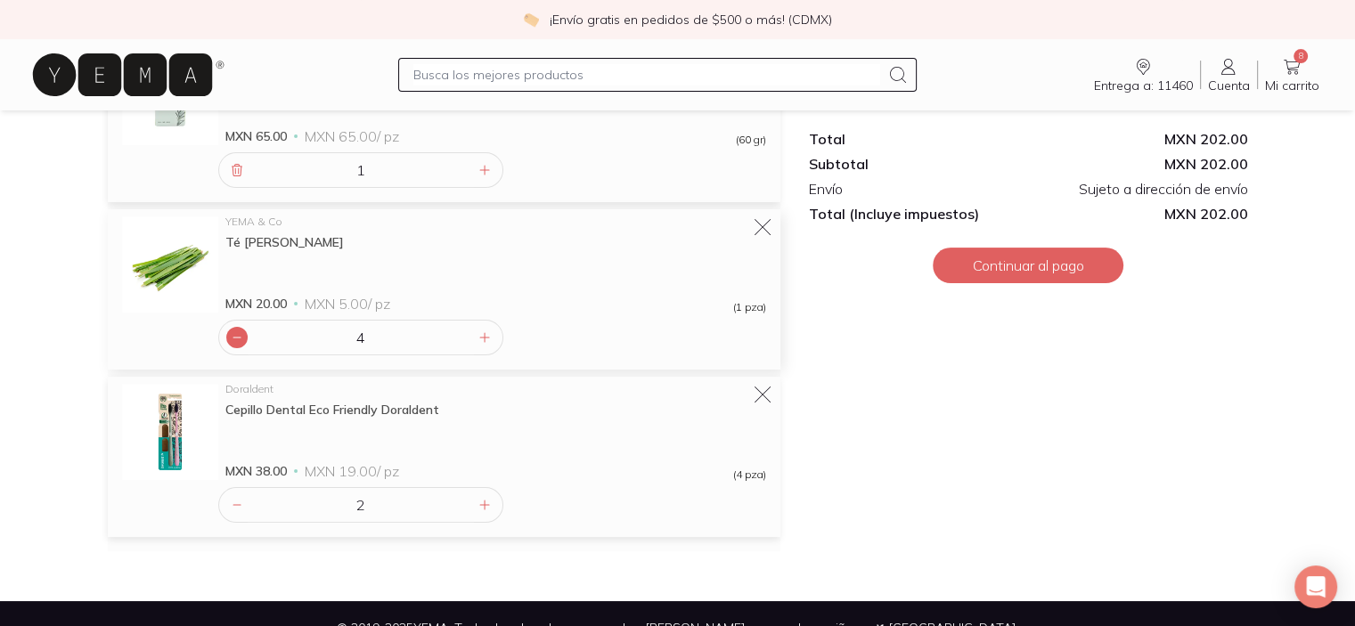
scroll to position [445, 0]
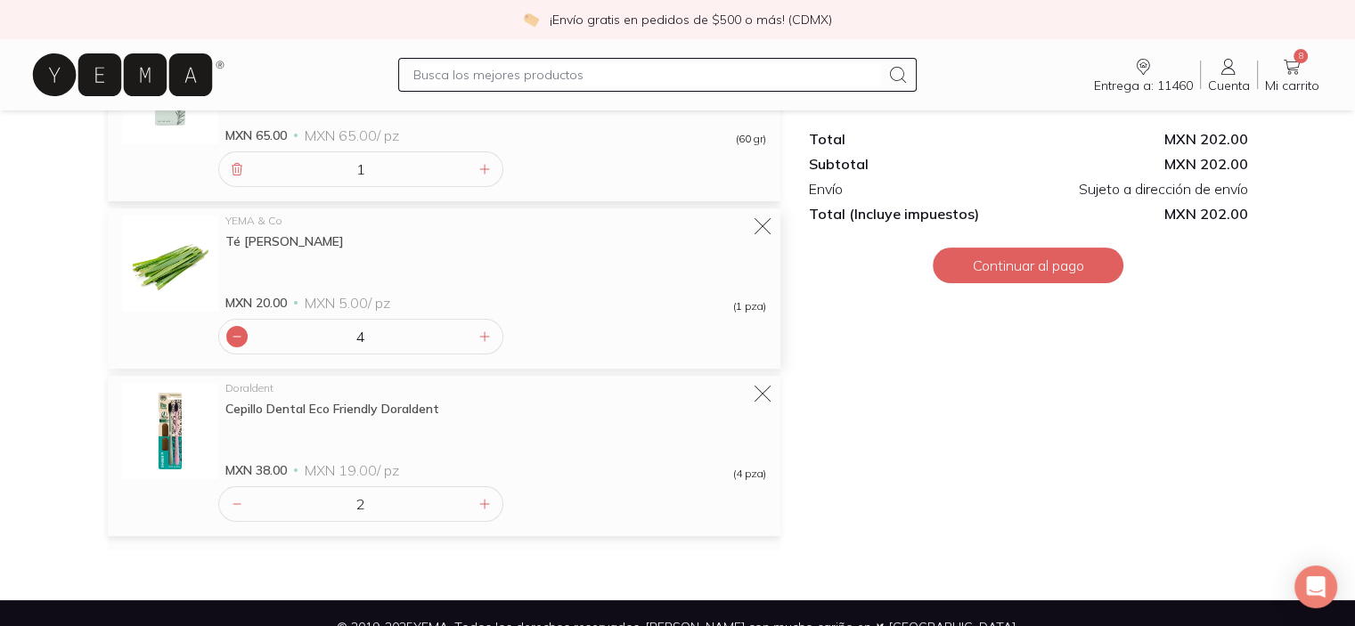
click at [238, 333] on icon at bounding box center [237, 337] width 14 height 14
click at [237, 332] on icon at bounding box center [237, 337] width 14 height 14
type input "2"
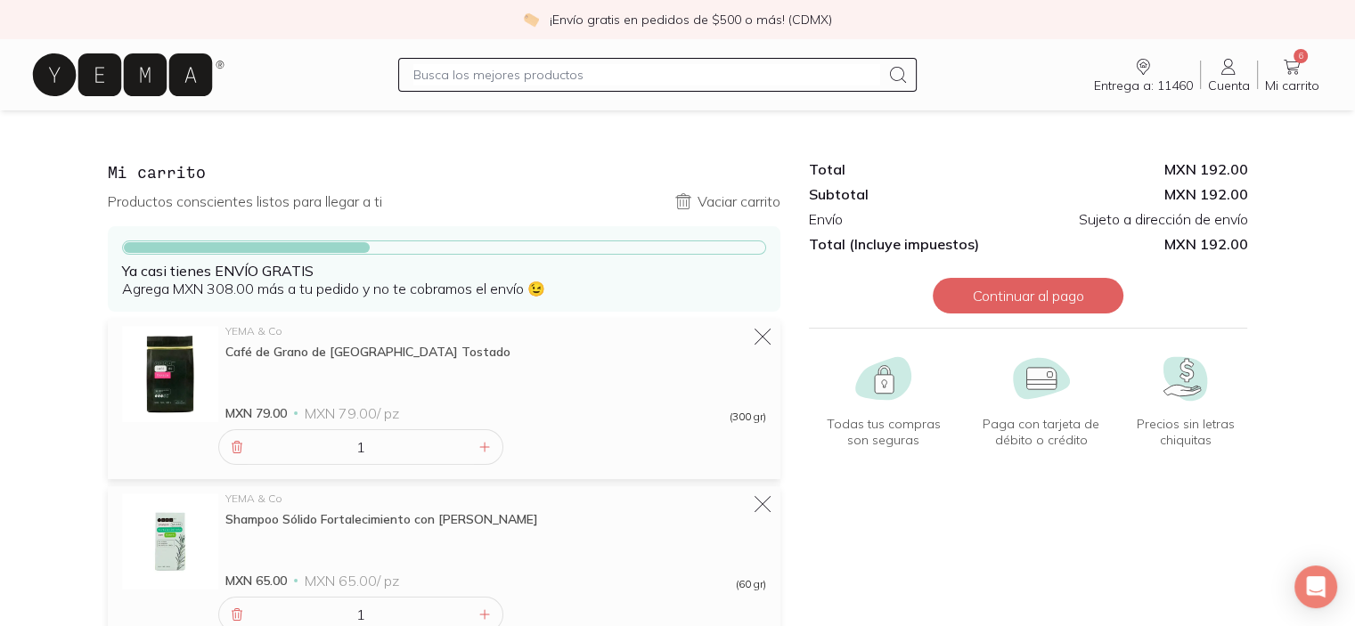
scroll to position [0, 0]
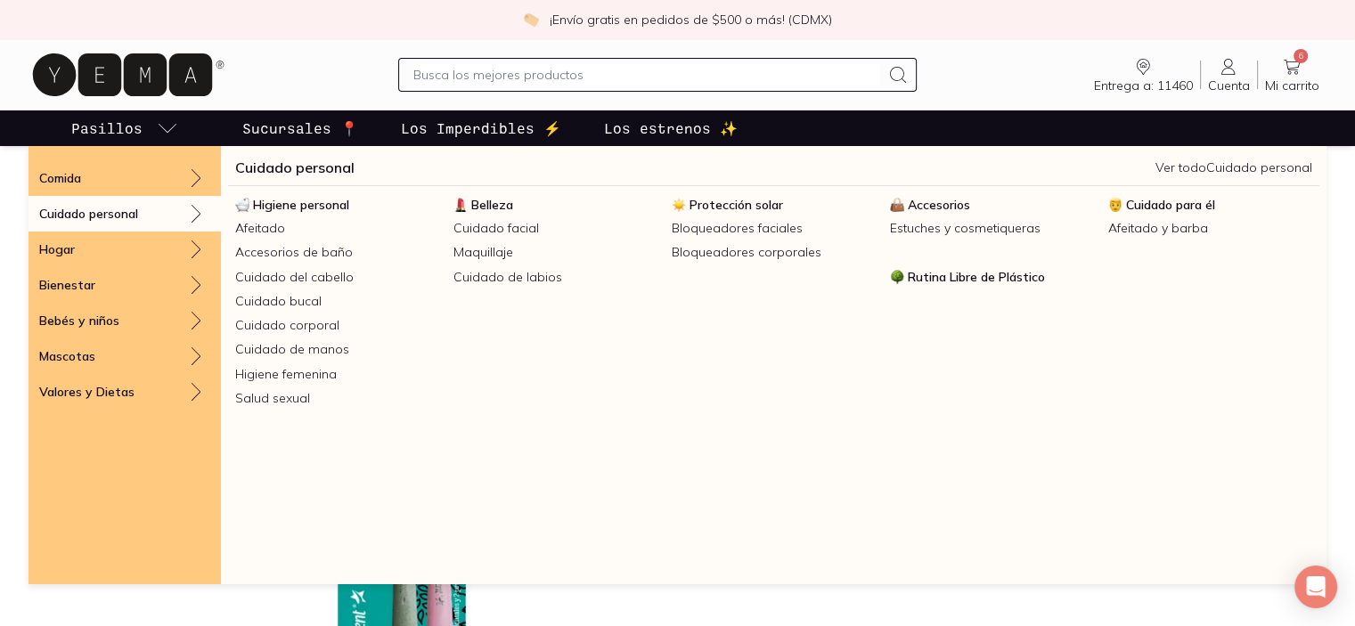
click at [182, 213] on div "Cuidado personal" at bounding box center [125, 214] width 192 height 36
click at [199, 209] on icon at bounding box center [195, 213] width 21 height 21
click at [167, 211] on div "Cuidado personal" at bounding box center [125, 214] width 192 height 36
click at [321, 202] on span "Higiene personal" at bounding box center [301, 205] width 96 height 16
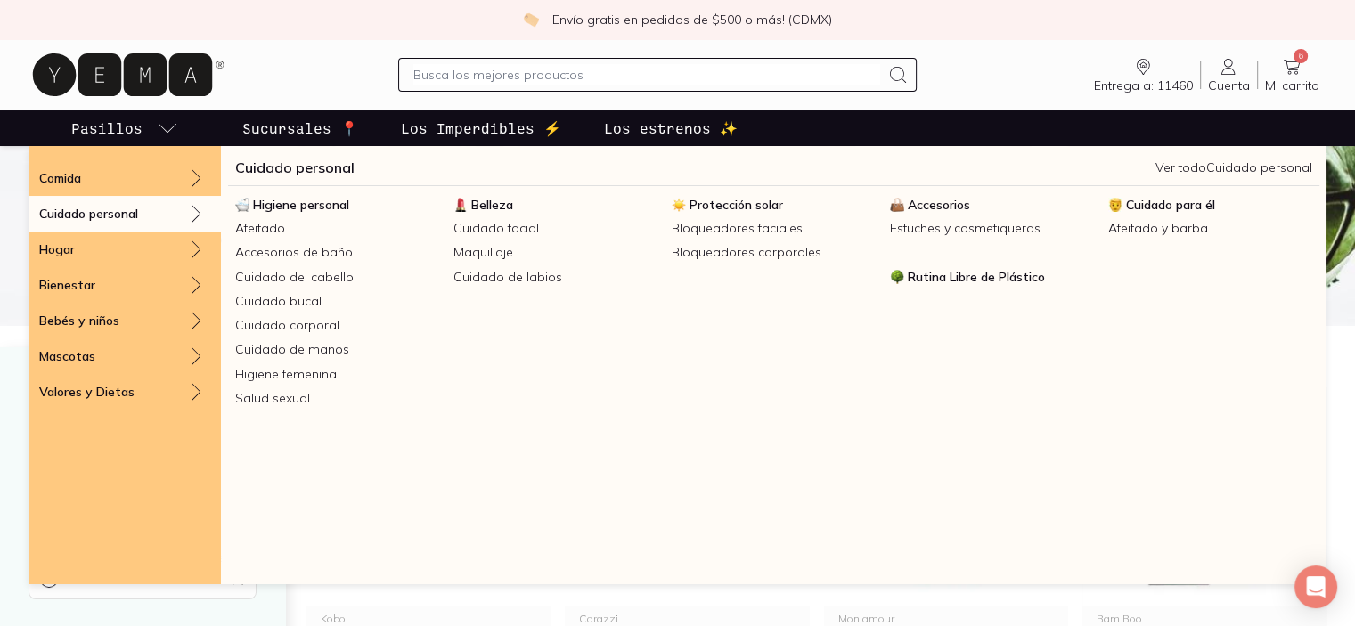
click at [170, 206] on div "Cuidado personal" at bounding box center [125, 214] width 192 height 36
click at [203, 207] on icon at bounding box center [195, 213] width 21 height 21
click at [1176, 173] on link "Ver todo Cuidado personal" at bounding box center [1233, 167] width 157 height 16
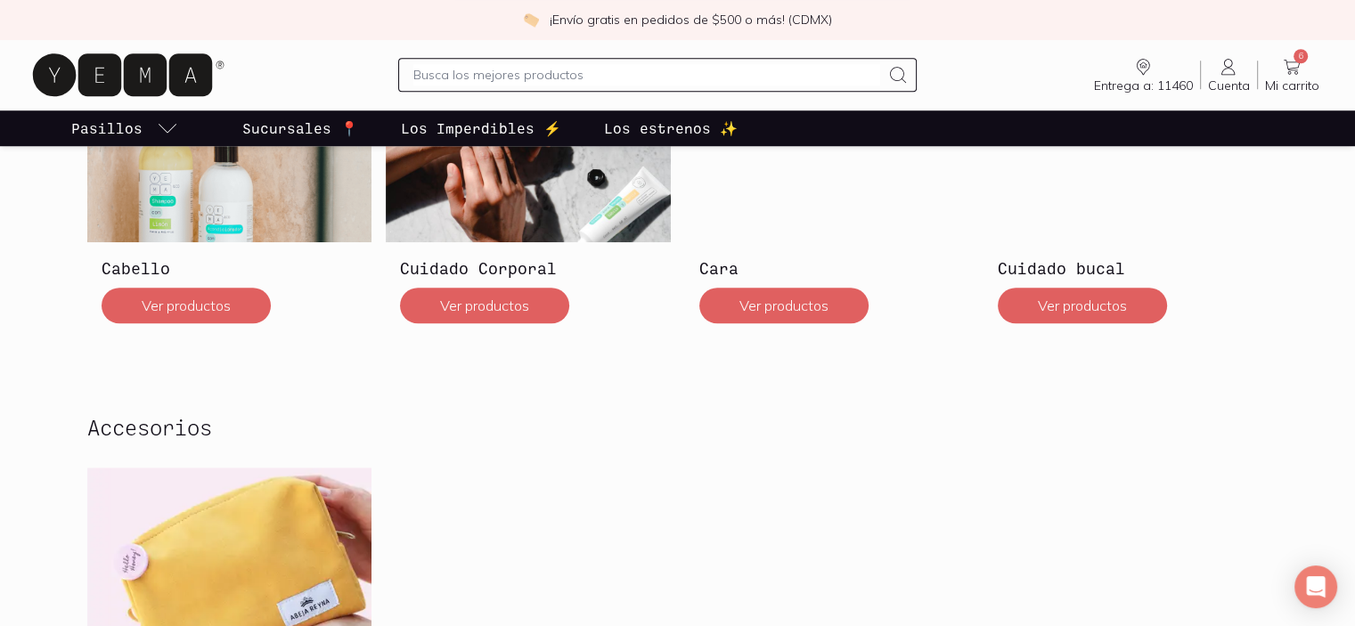
scroll to position [1425, 0]
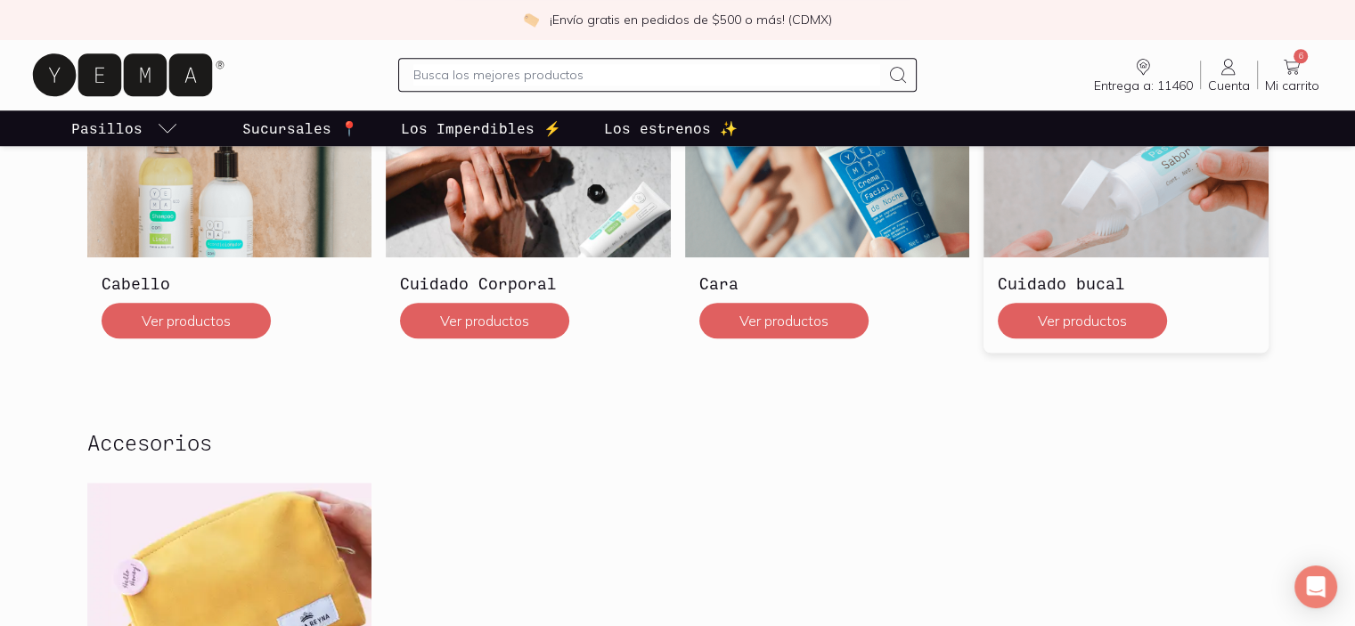
click at [1113, 211] on img at bounding box center [1125, 193] width 285 height 128
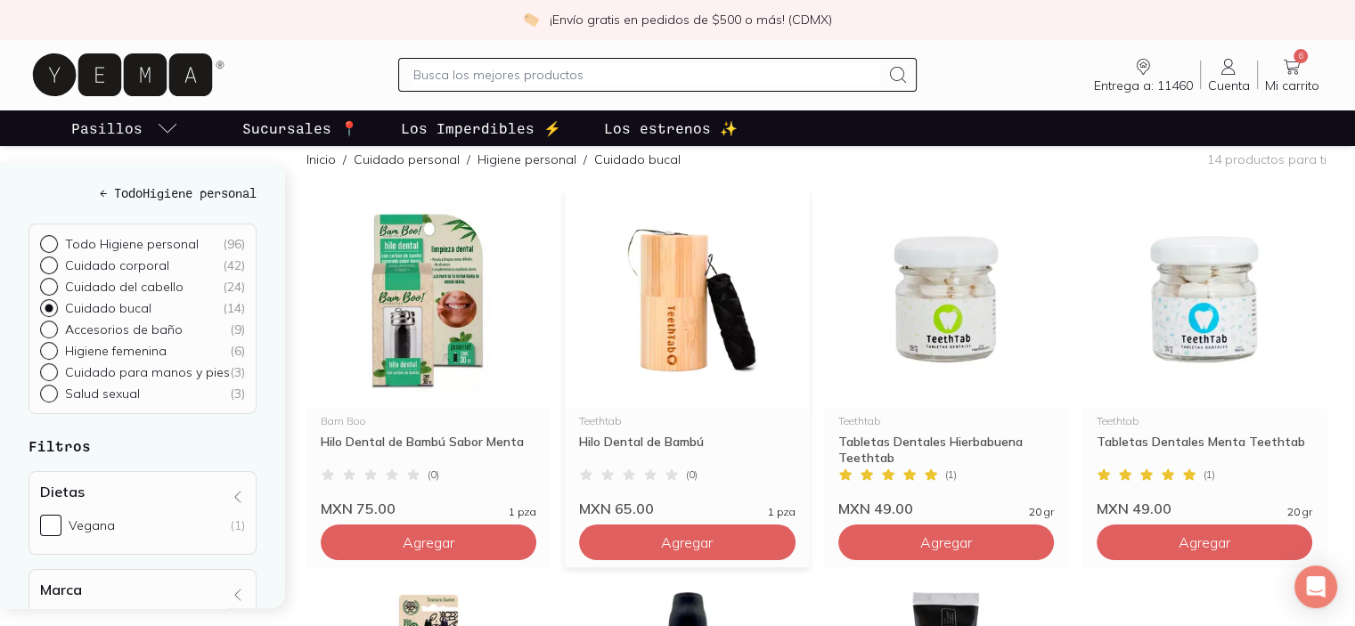
scroll to position [89, 0]
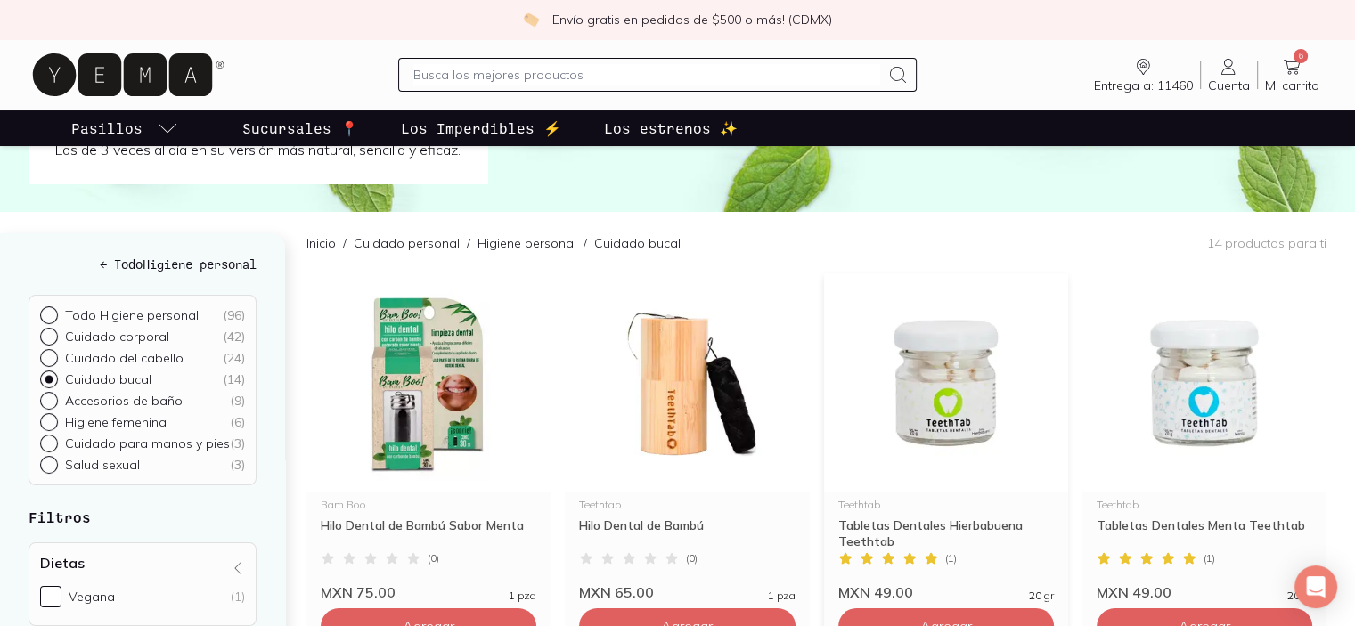
click at [920, 410] on img at bounding box center [946, 382] width 244 height 219
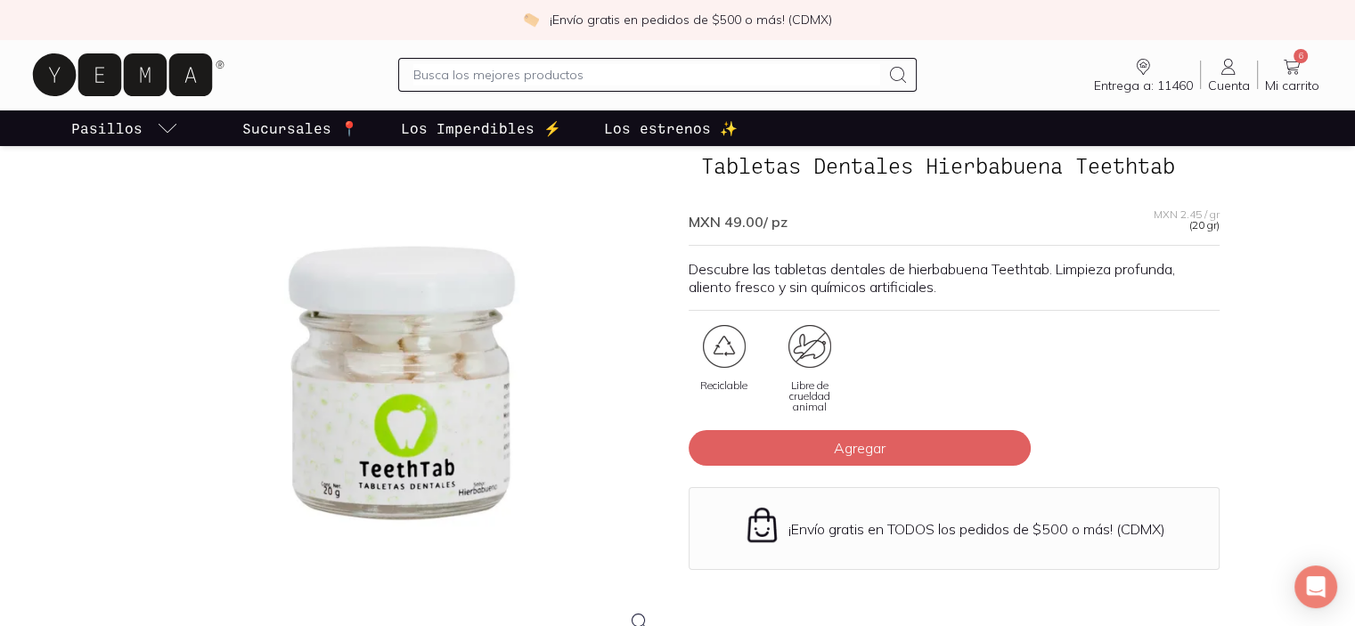
scroll to position [89, 0]
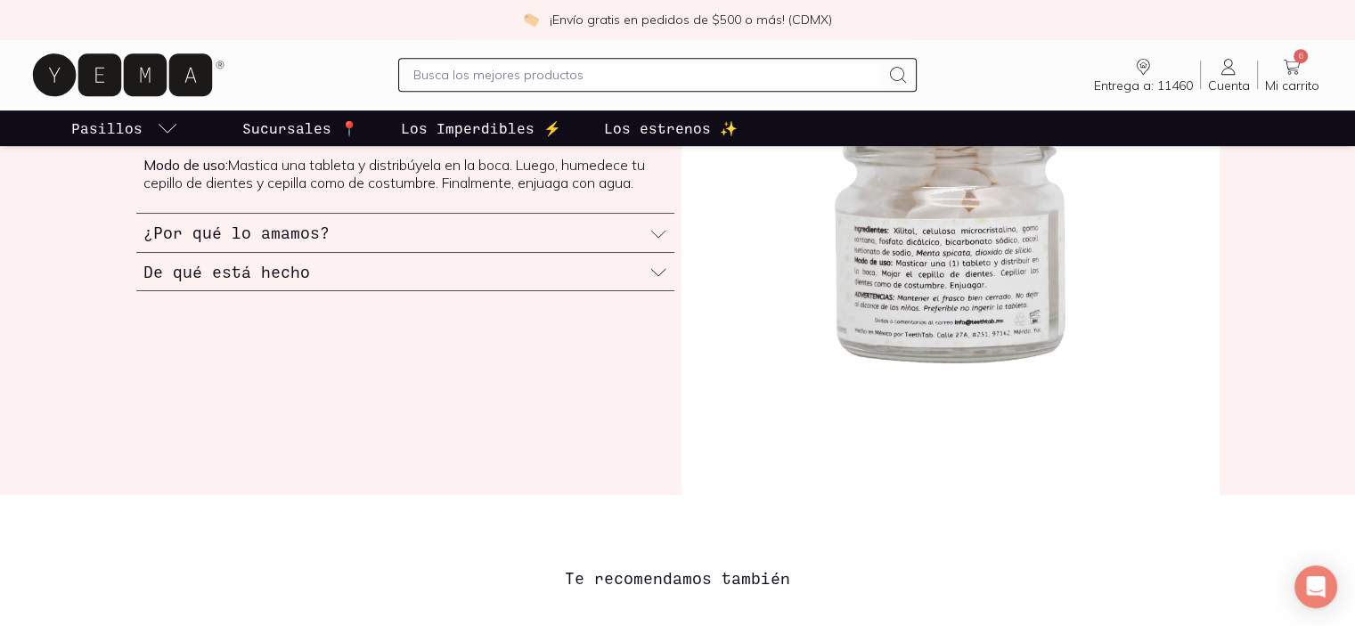
click at [661, 232] on icon at bounding box center [658, 234] width 18 height 18
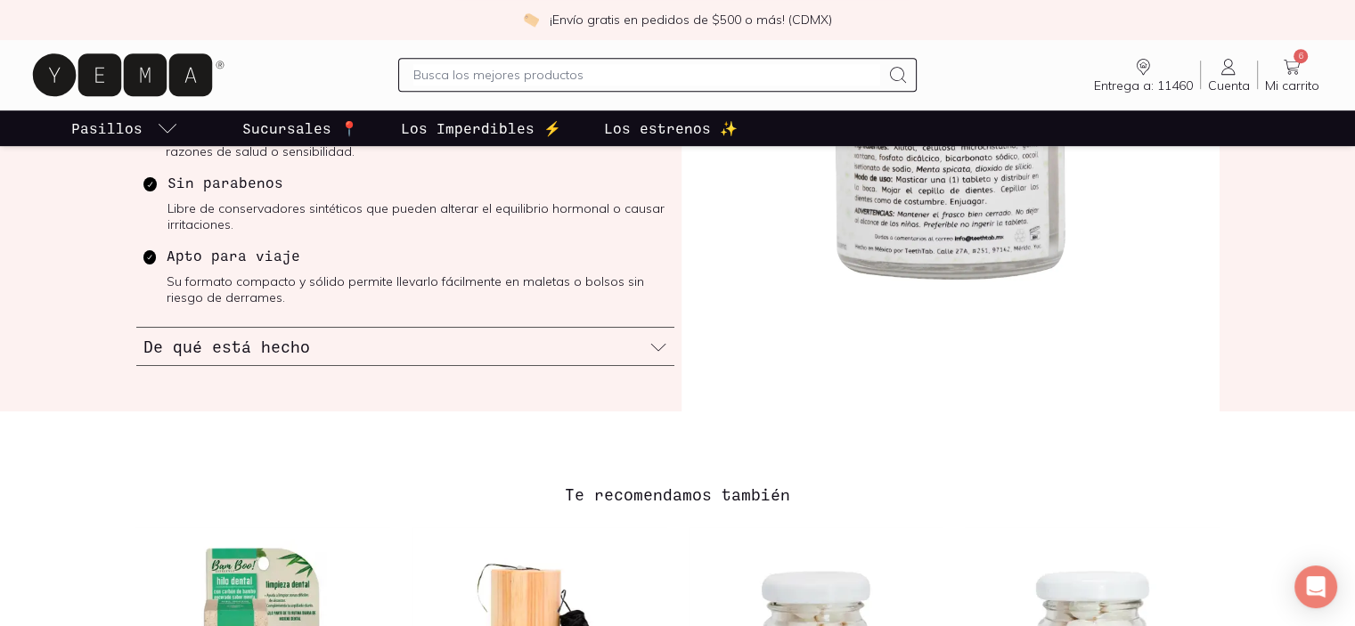
scroll to position [980, 0]
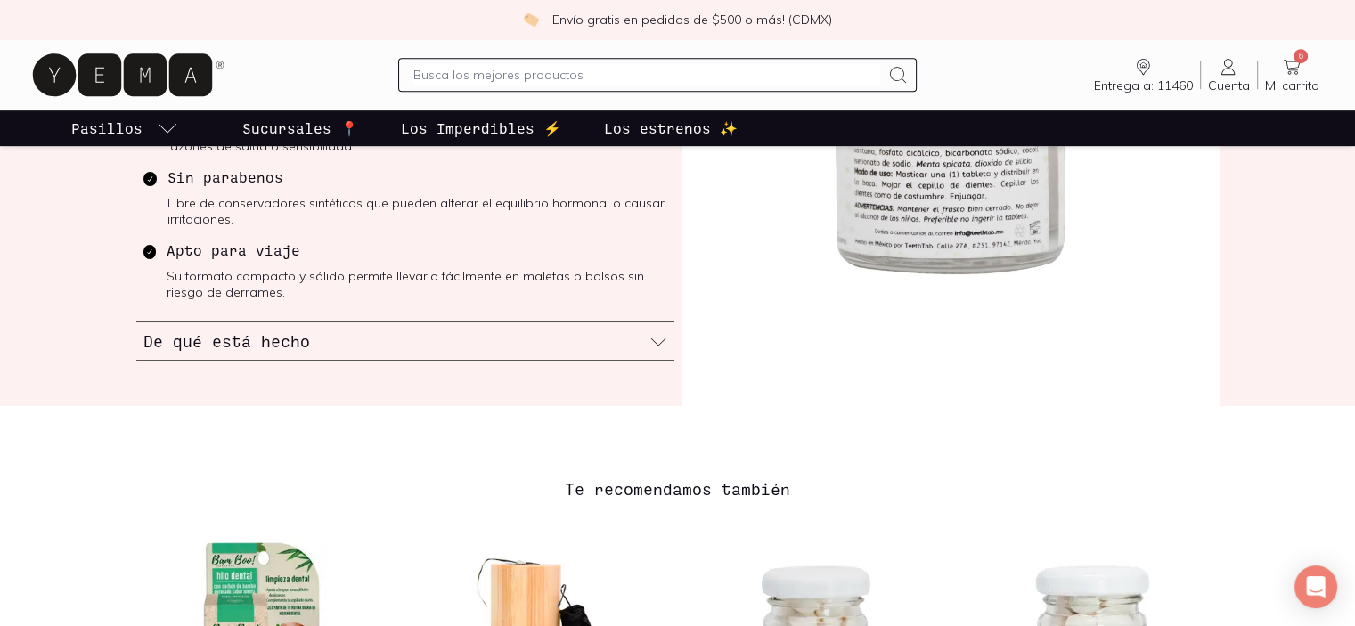
click at [485, 322] on div "De qué está hecho" at bounding box center [405, 341] width 538 height 38
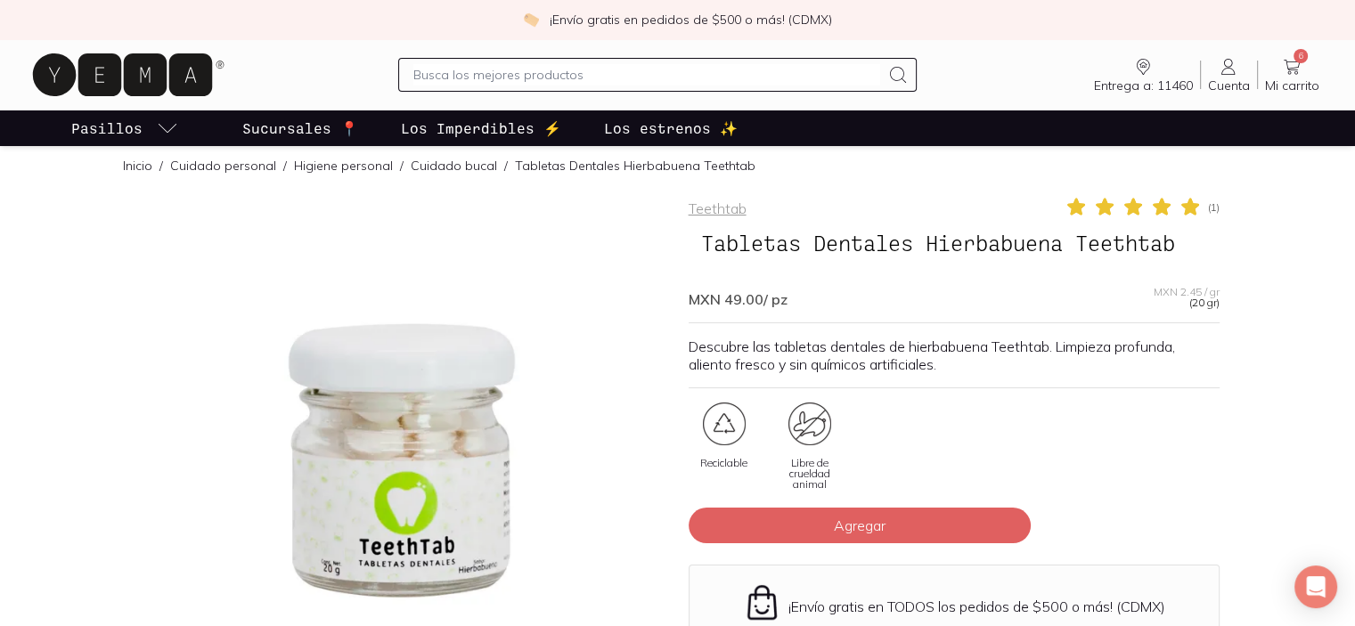
scroll to position [0, 0]
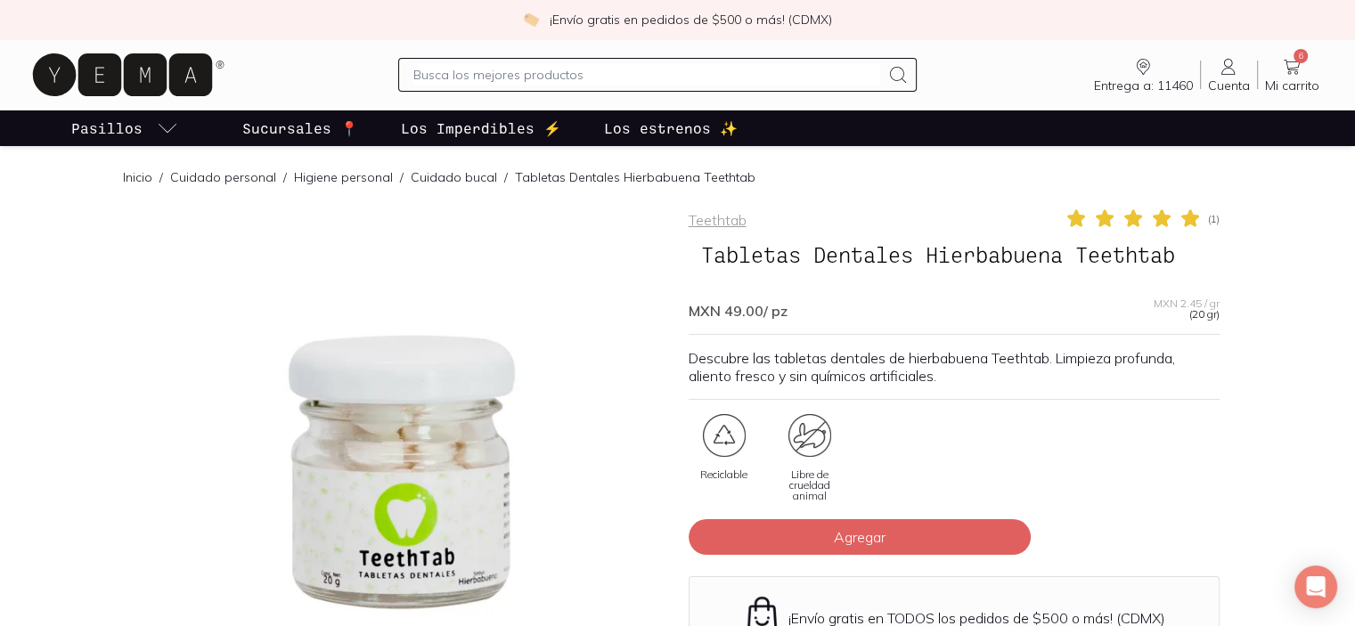
click at [343, 177] on link "Higiene personal" at bounding box center [343, 177] width 99 height 16
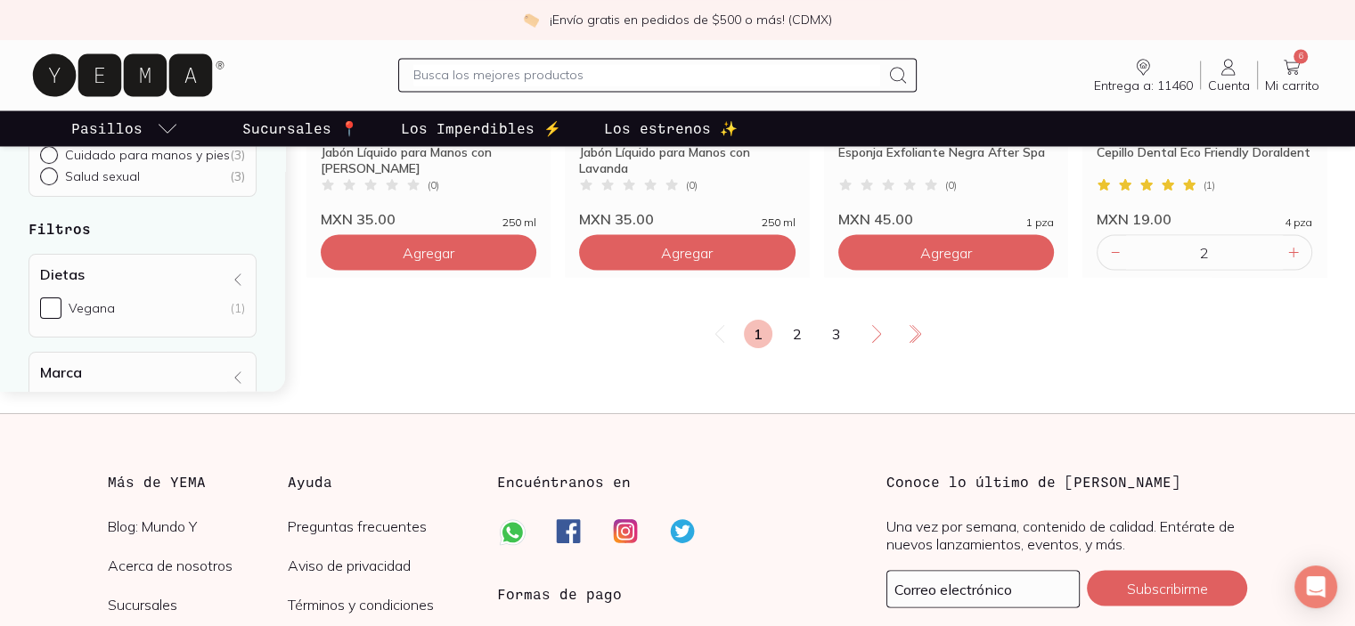
scroll to position [3208, 0]
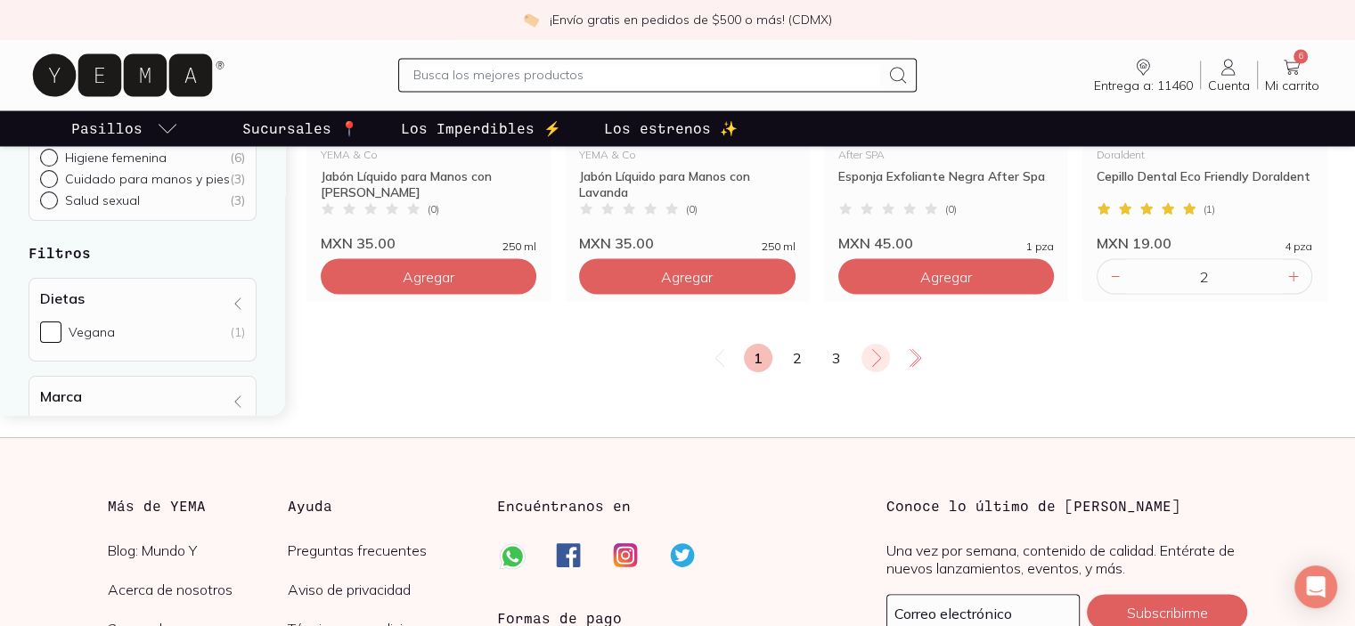
click at [874, 352] on icon at bounding box center [876, 358] width 9 height 18
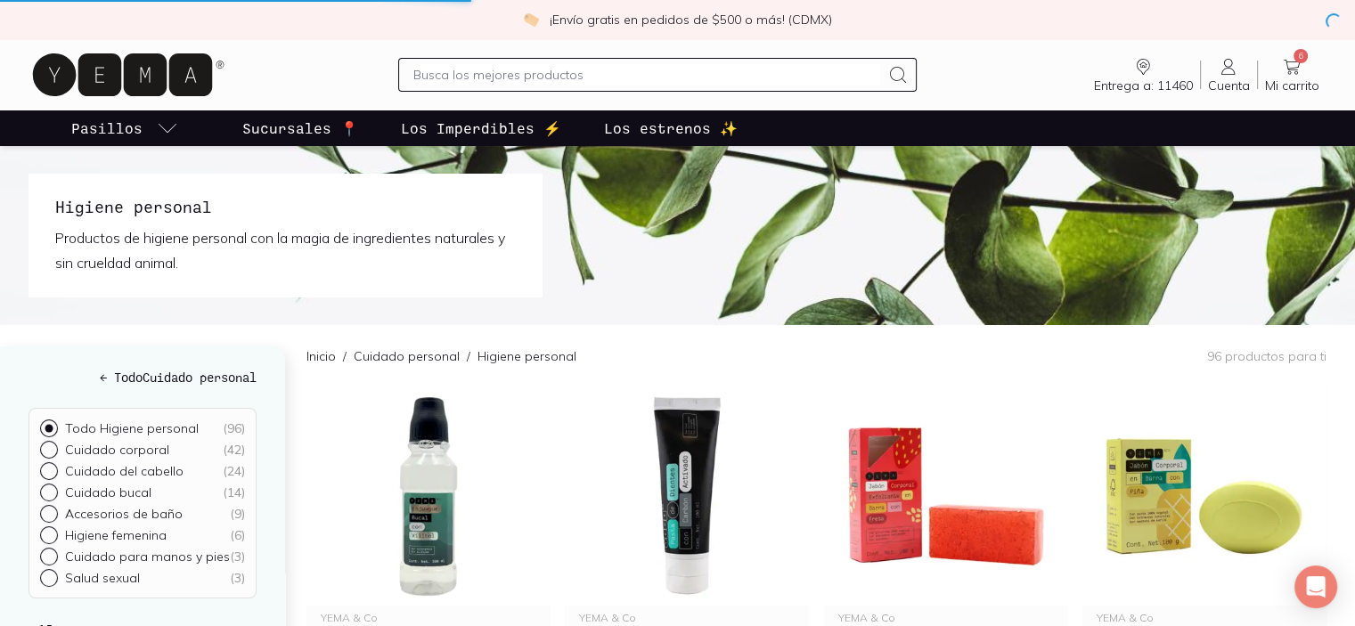
scroll to position [0, 0]
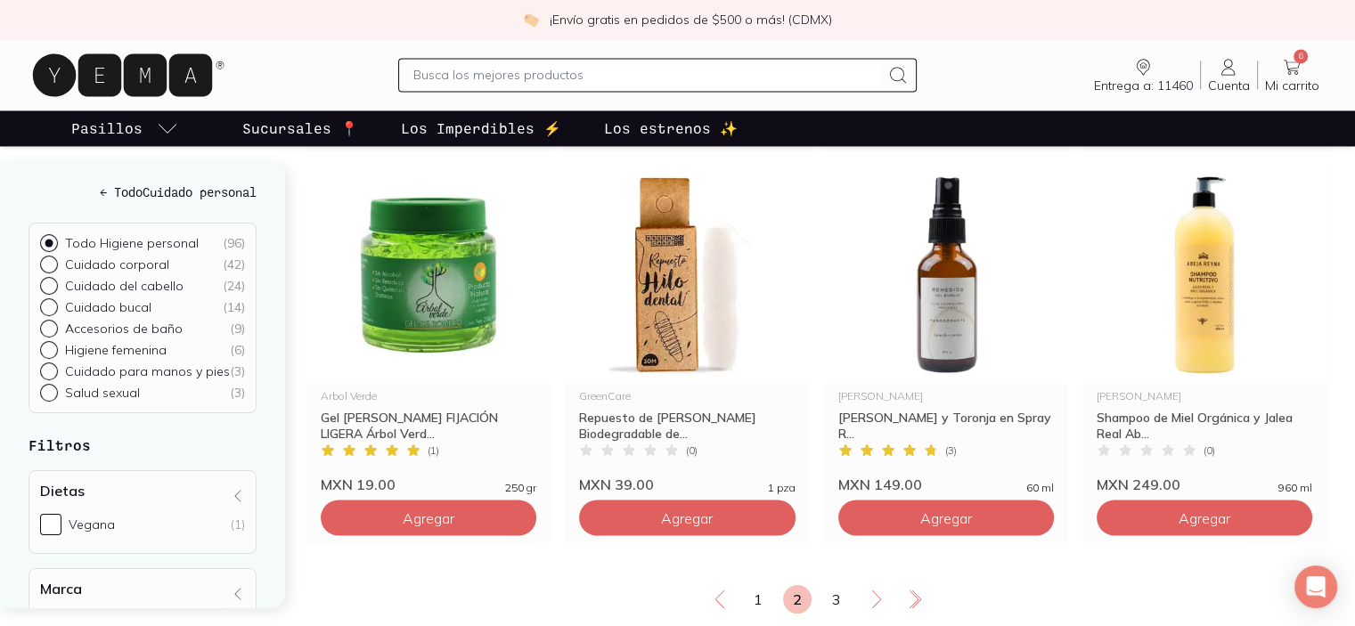
scroll to position [3029, 0]
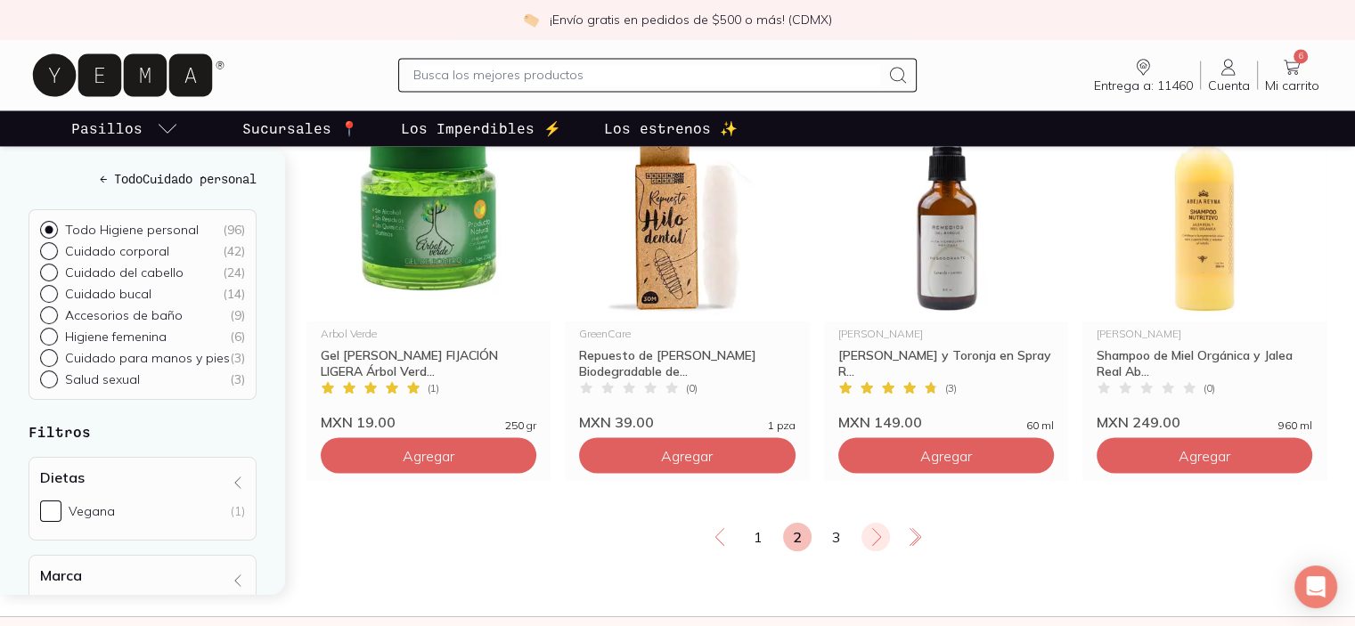
click at [876, 529] on icon at bounding box center [876, 536] width 21 height 21
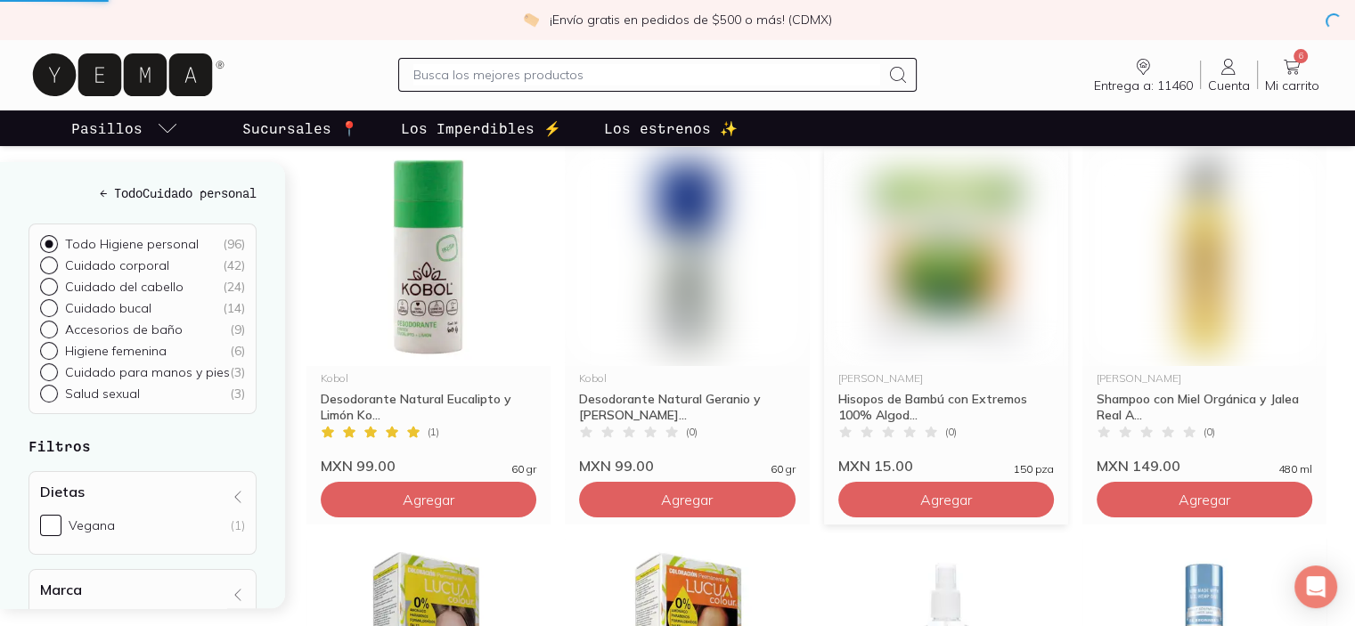
scroll to position [70, 0]
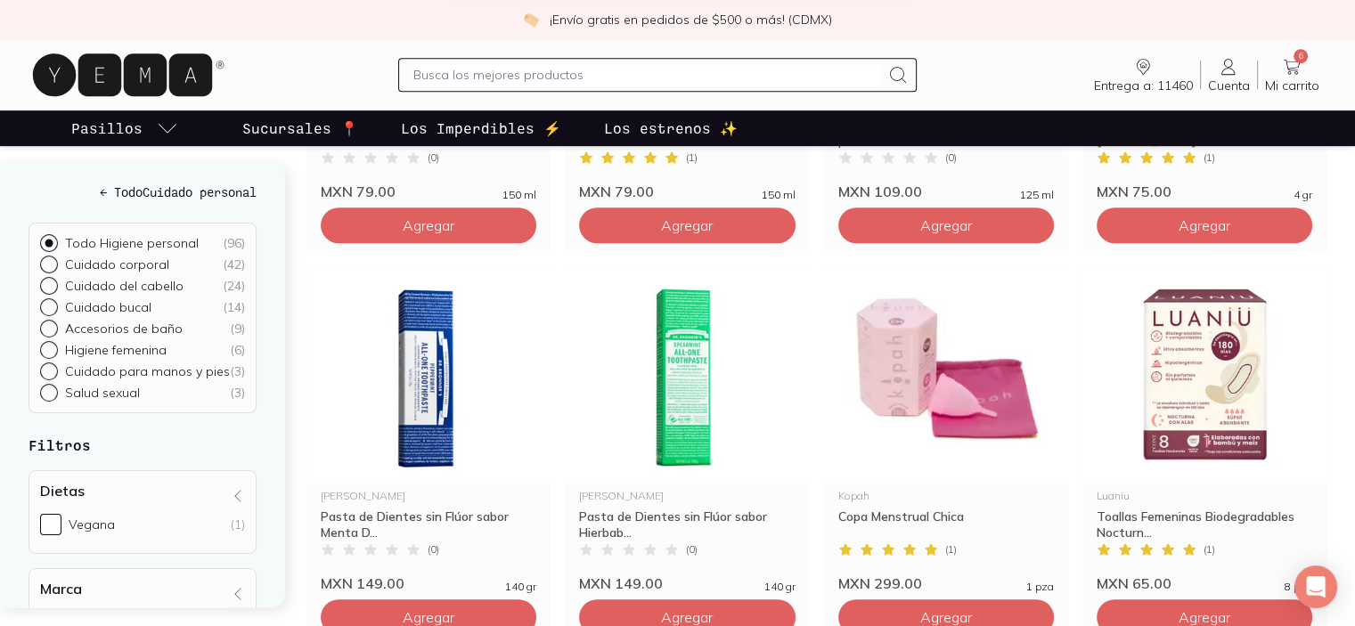
scroll to position [534, 0]
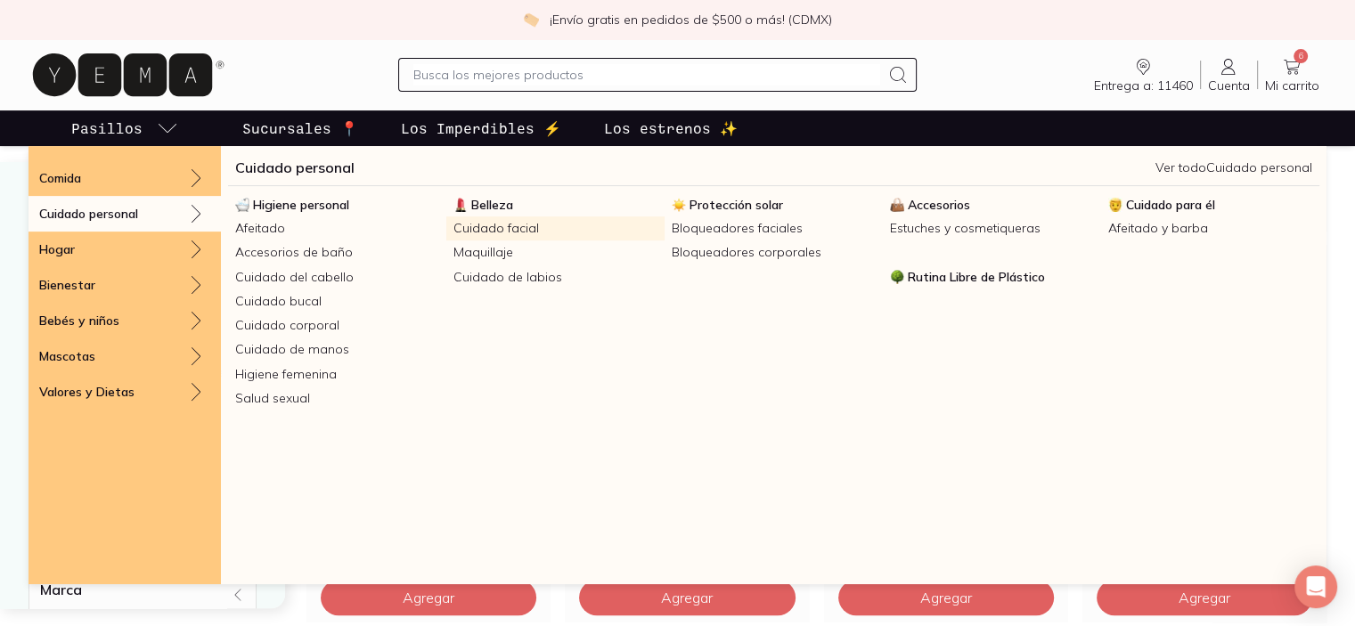
click at [492, 231] on link "Cuidado facial" at bounding box center [555, 228] width 218 height 24
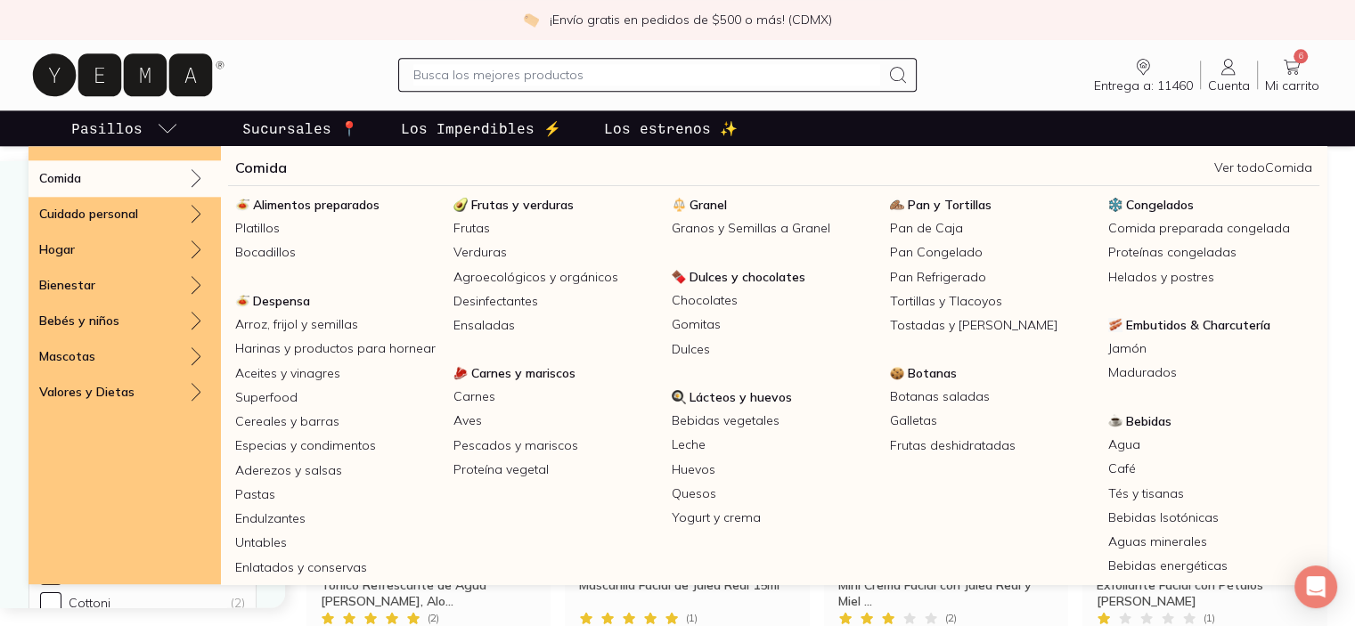
scroll to position [1960, 0]
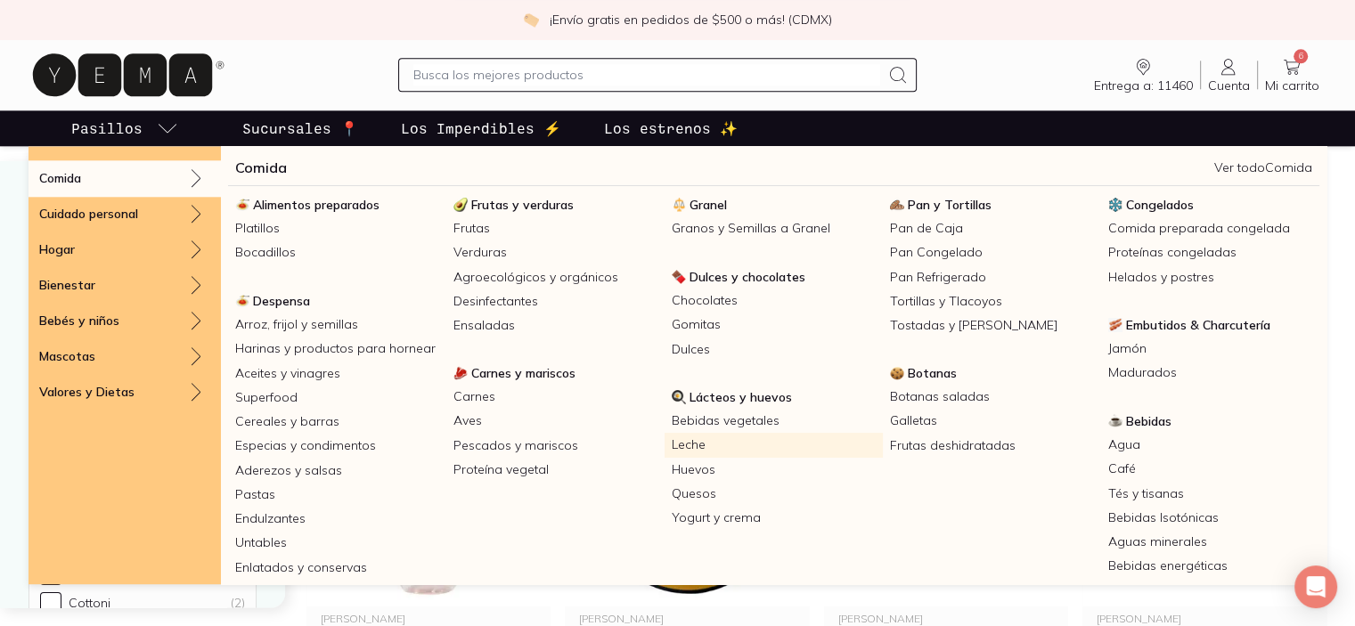
click at [705, 452] on link "Leche" at bounding box center [774, 445] width 218 height 24
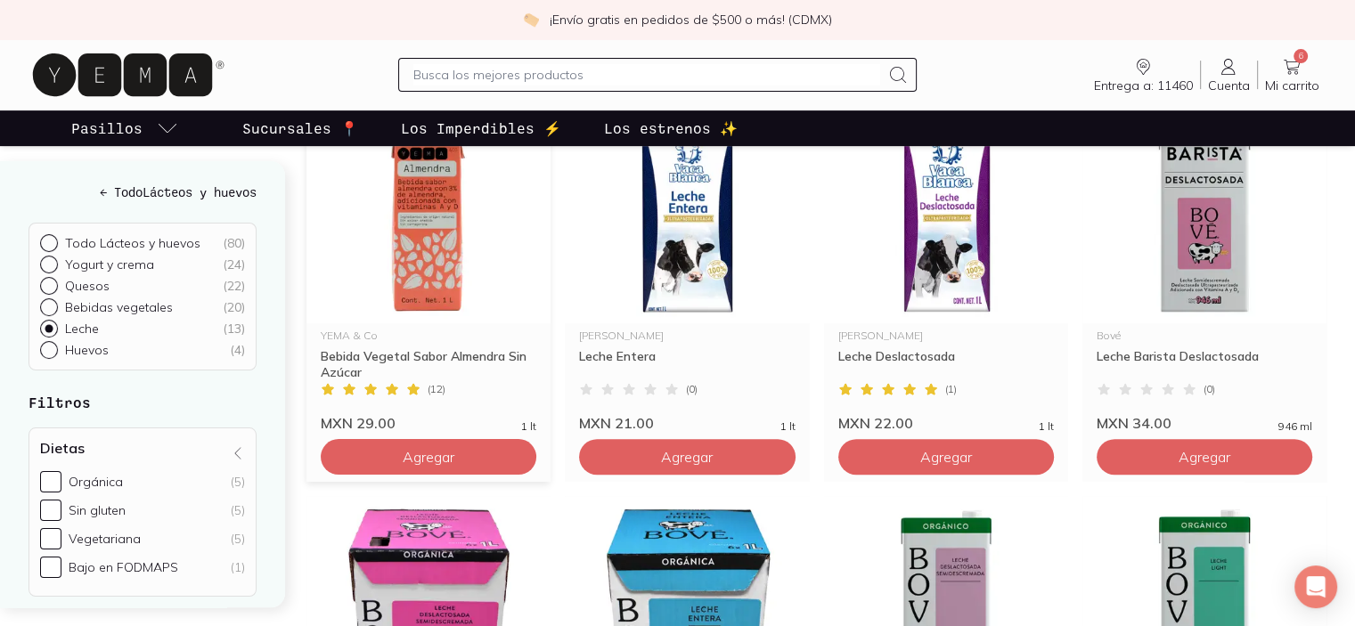
scroll to position [802, 0]
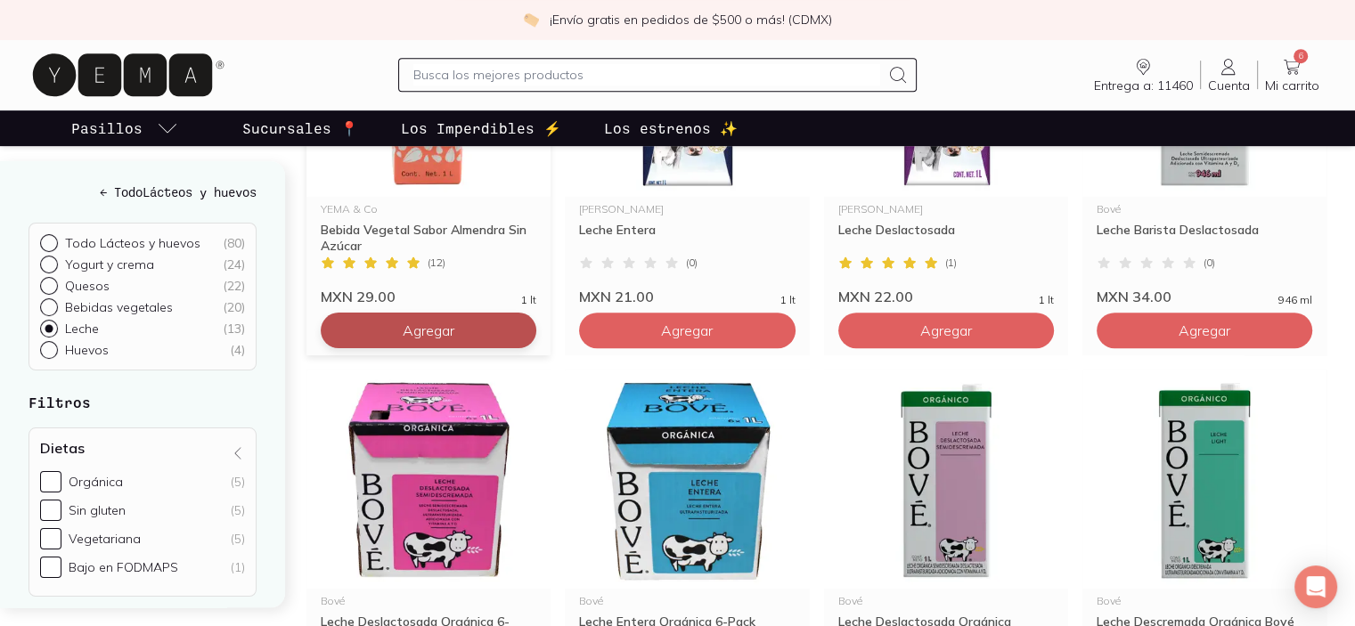
click at [449, 335] on button "Agregar" at bounding box center [429, 331] width 216 height 36
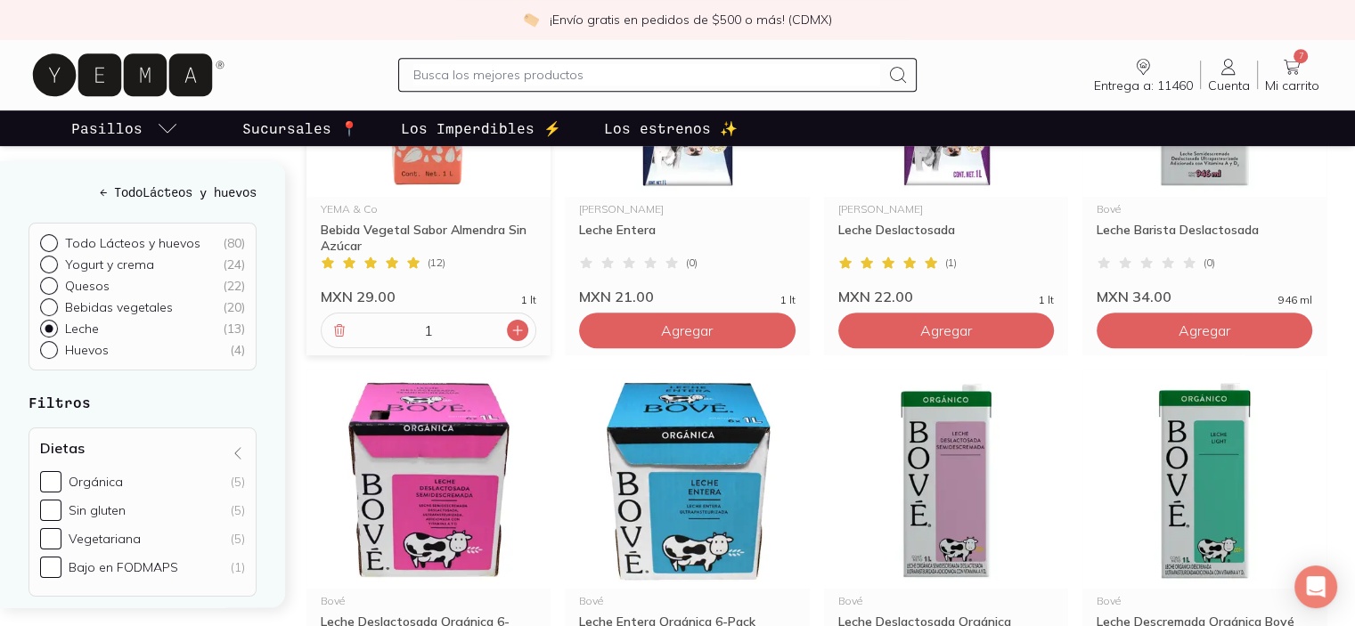
click at [510, 330] on icon at bounding box center [517, 330] width 14 height 14
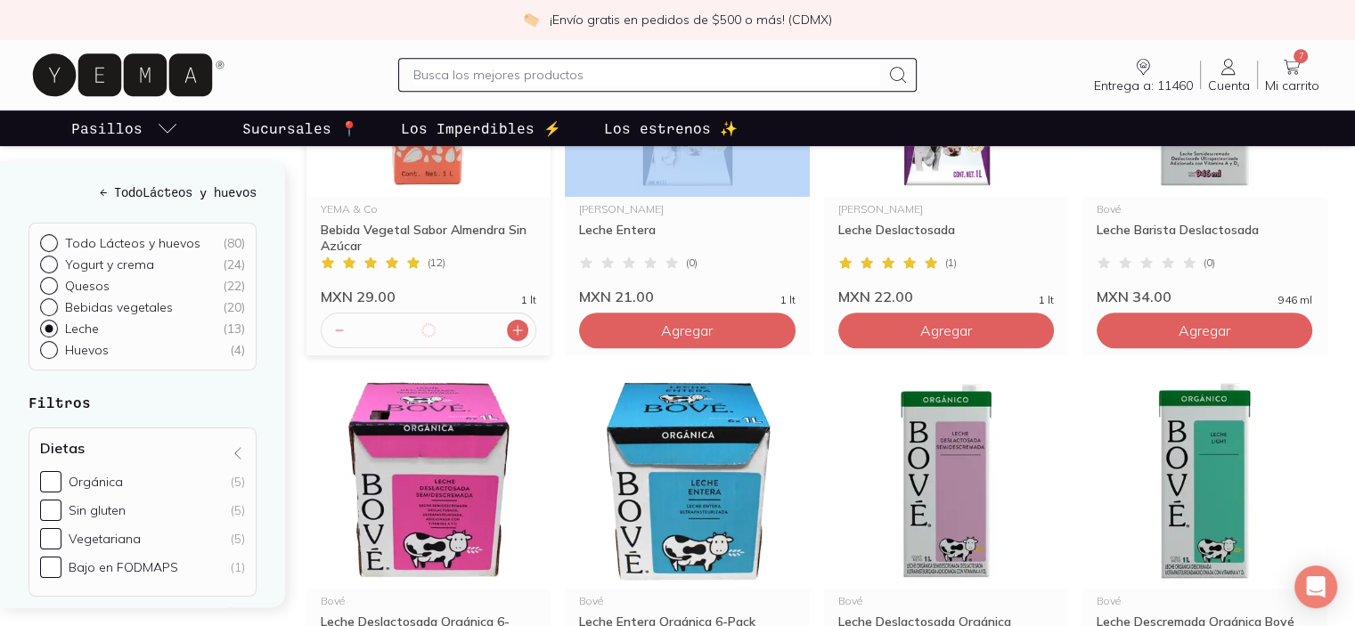
click at [510, 330] on icon at bounding box center [517, 330] width 14 height 14
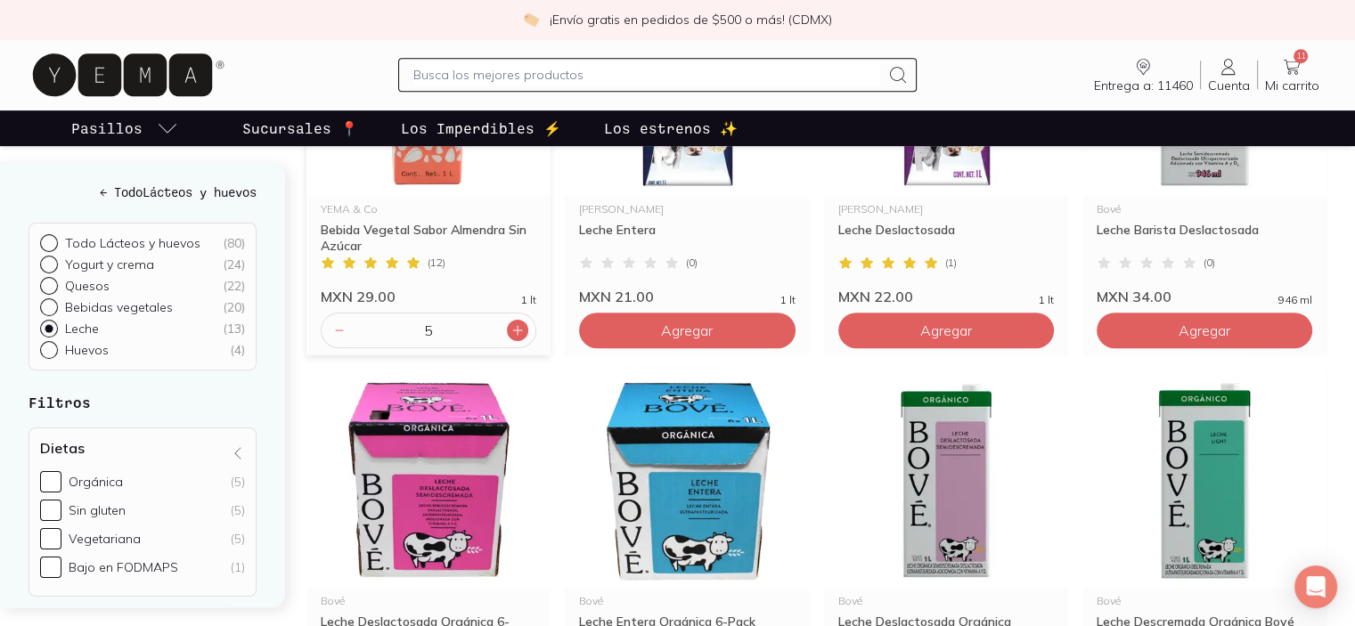
click at [510, 330] on icon at bounding box center [517, 330] width 14 height 14
type input "6"
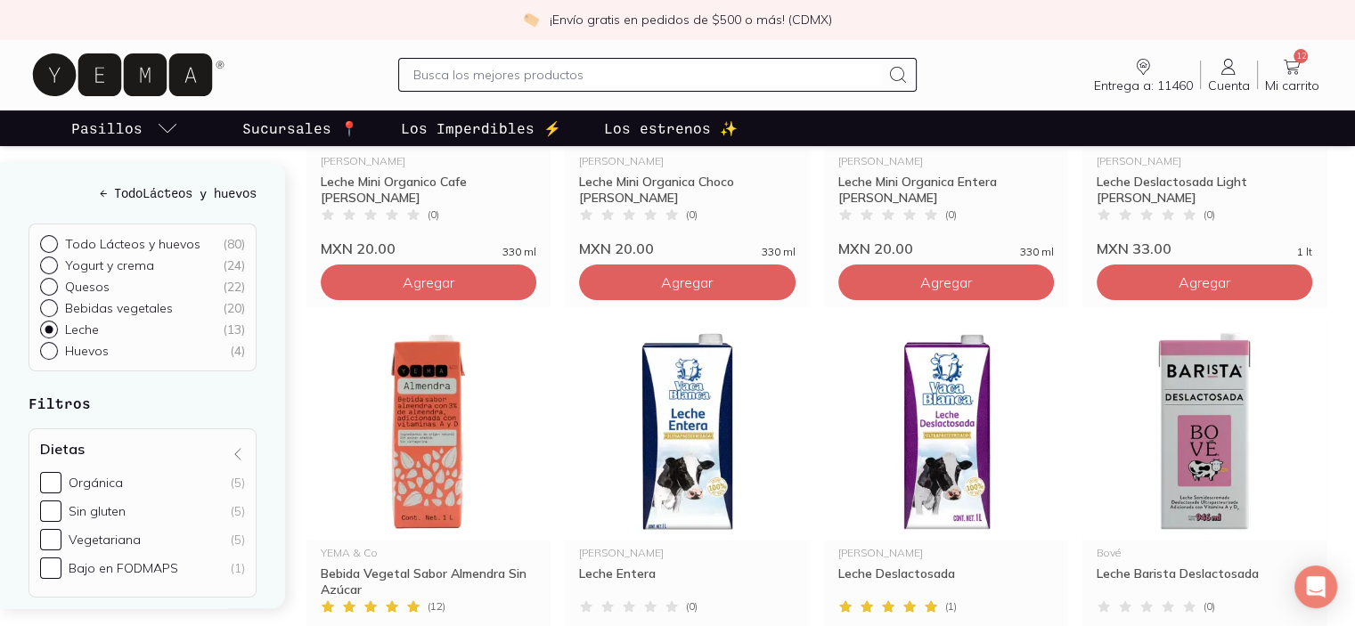
scroll to position [445, 0]
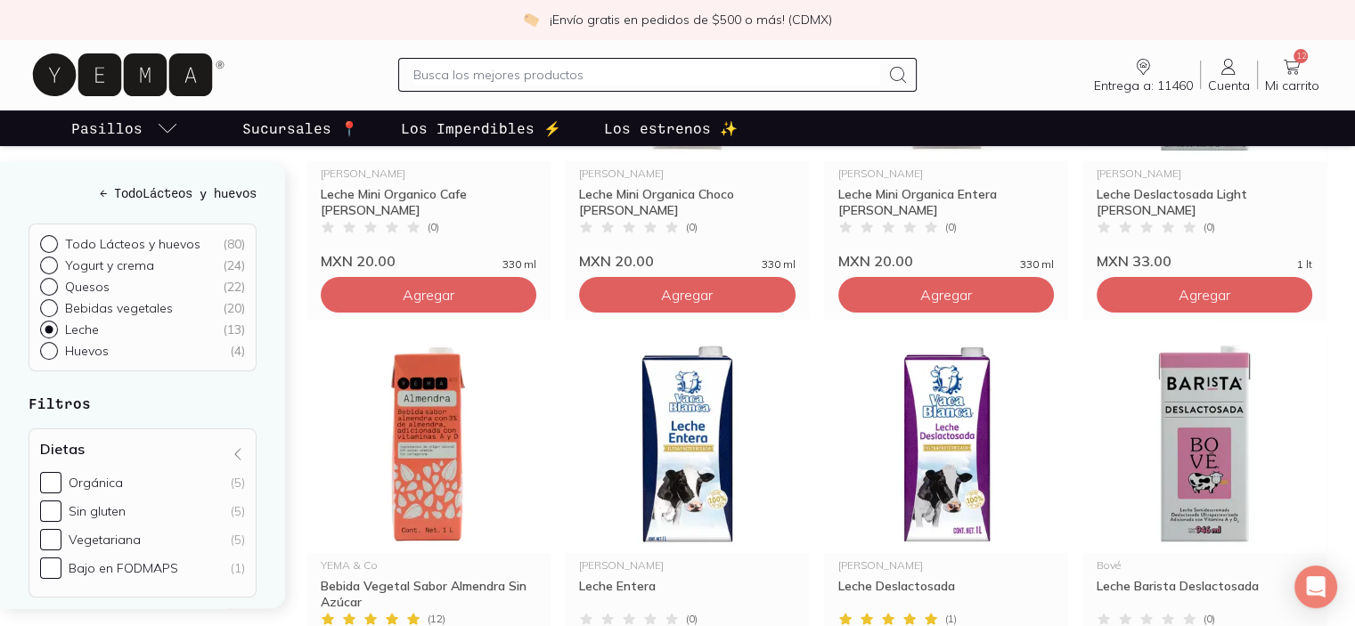
click at [1306, 67] on link "12 Mi carrito Carrito" at bounding box center [1292, 74] width 69 height 37
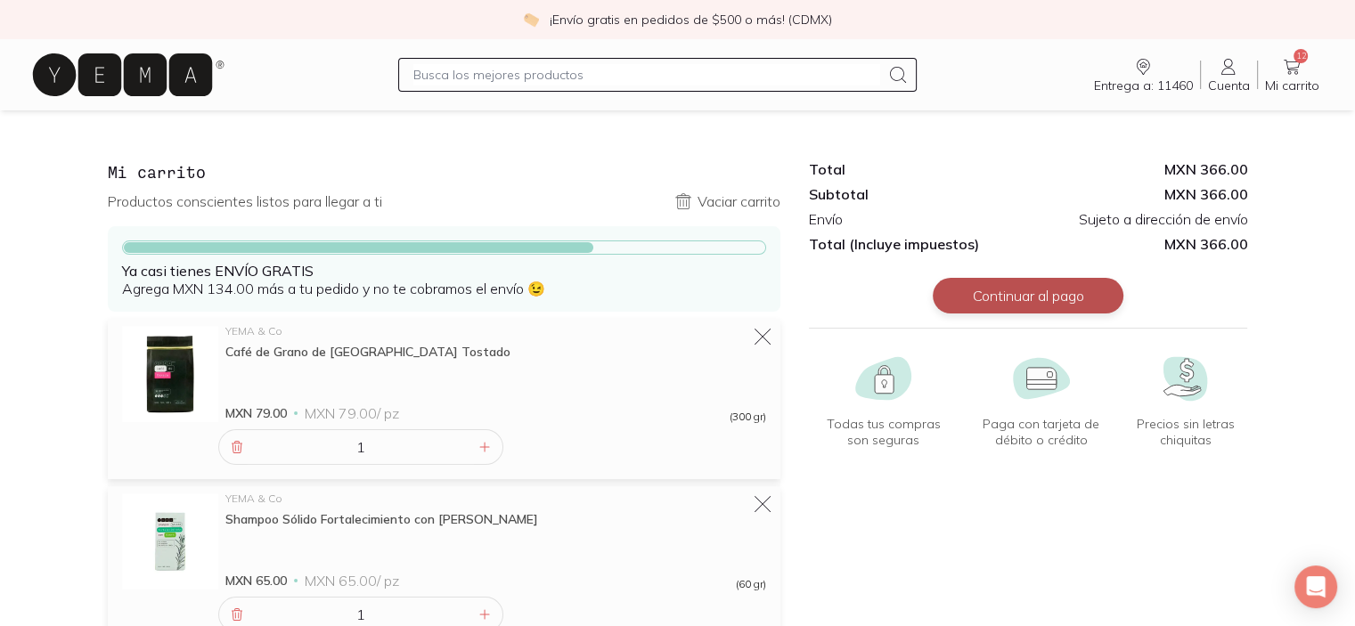
click at [1011, 284] on button "Continuar al pago" at bounding box center [1028, 296] width 191 height 36
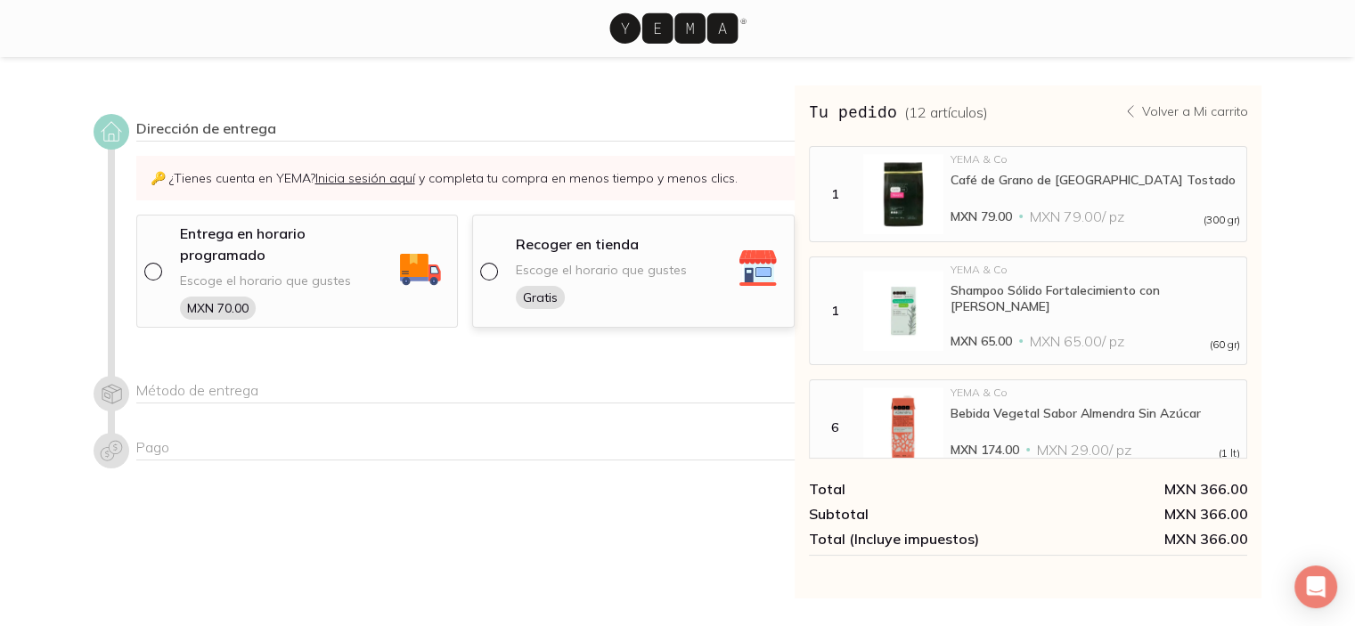
click at [492, 263] on input "radio" at bounding box center [487, 270] width 14 height 14
radio input "true"
select select "204"
